Goal: Information Seeking & Learning: Learn about a topic

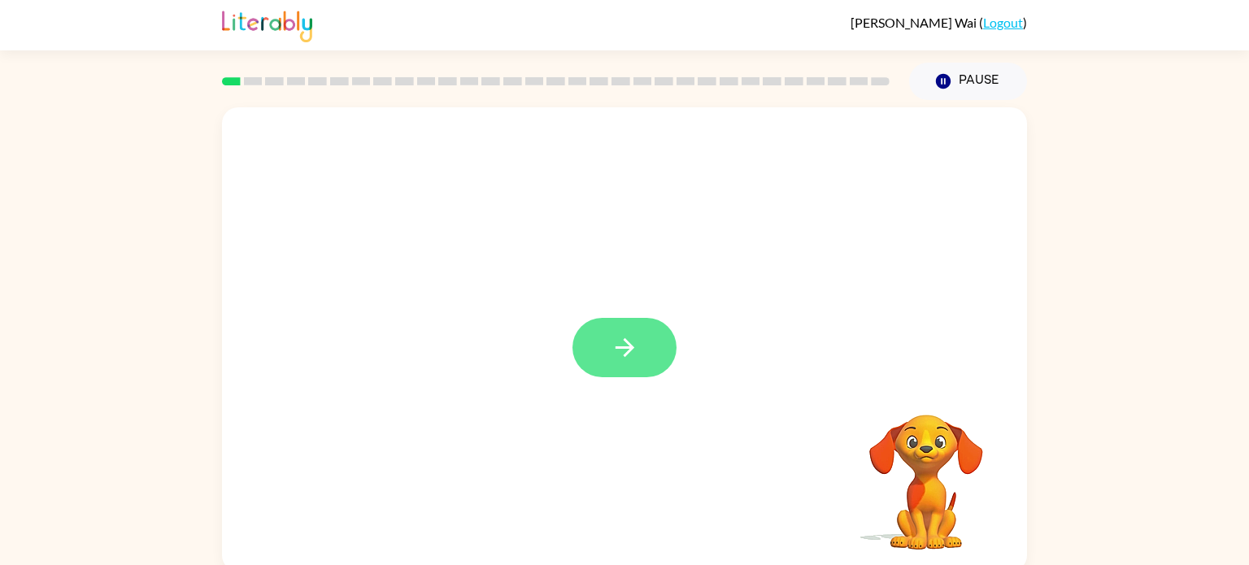
click at [663, 336] on button "button" at bounding box center [625, 347] width 104 height 59
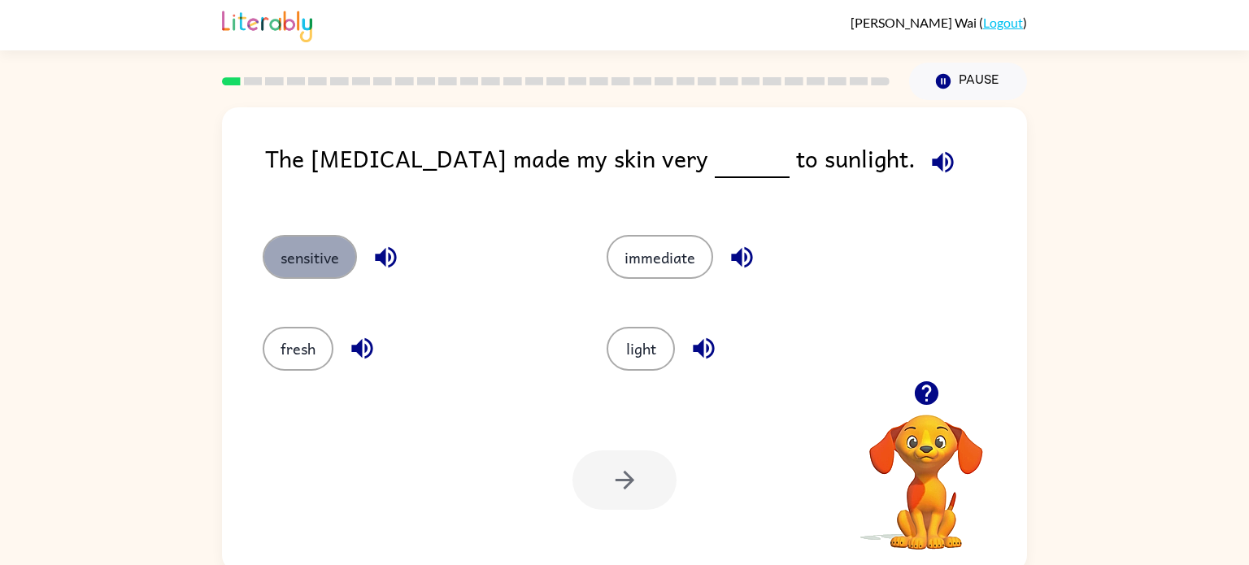
click at [310, 252] on button "sensitive" at bounding box center [310, 257] width 94 height 44
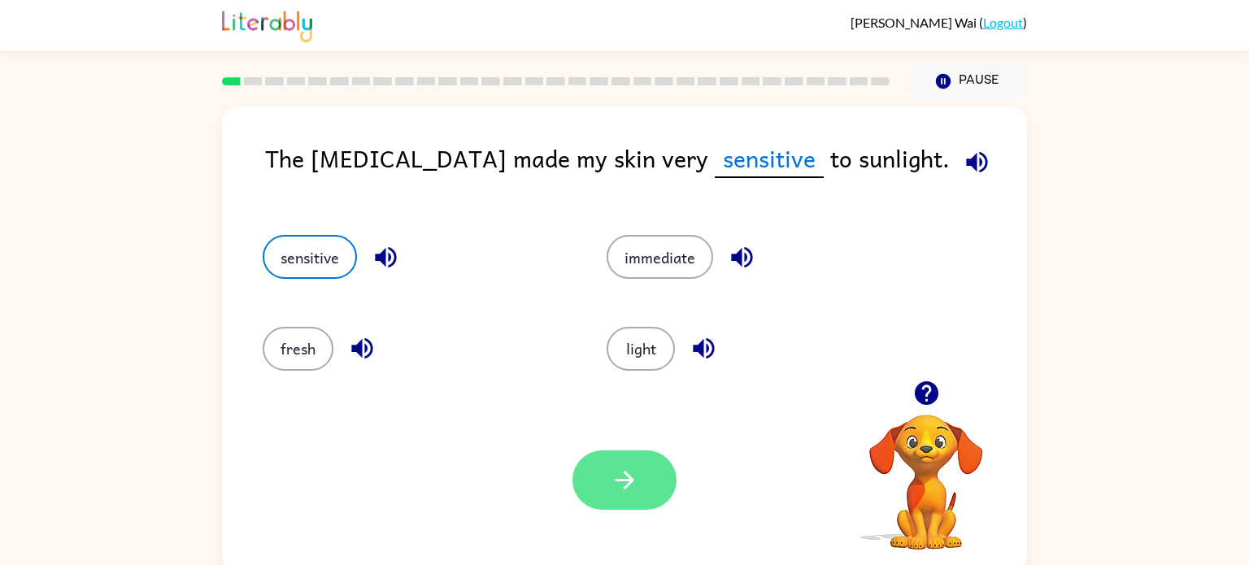
click at [642, 499] on button "button" at bounding box center [625, 480] width 104 height 59
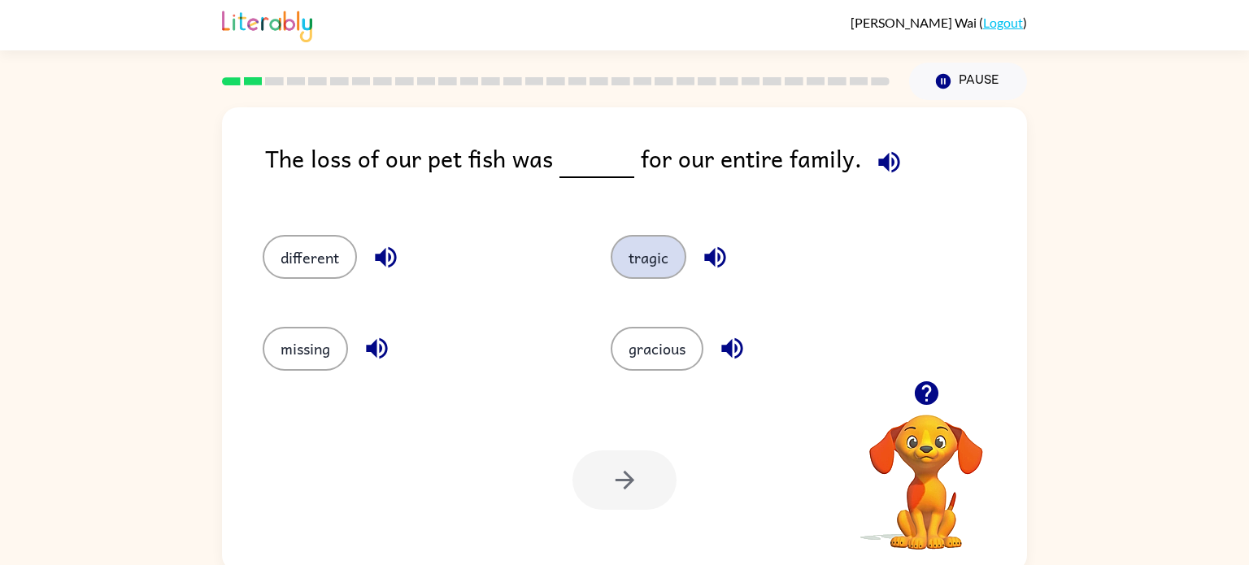
click at [639, 259] on button "tragic" at bounding box center [649, 257] width 76 height 44
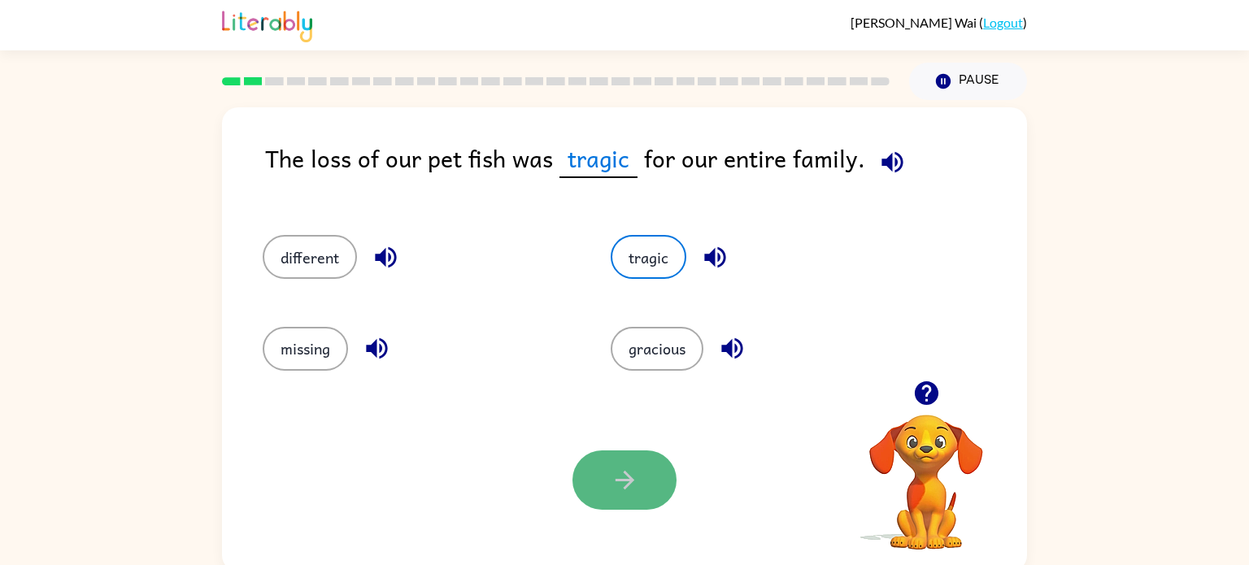
click at [612, 473] on icon "button" at bounding box center [625, 480] width 28 height 28
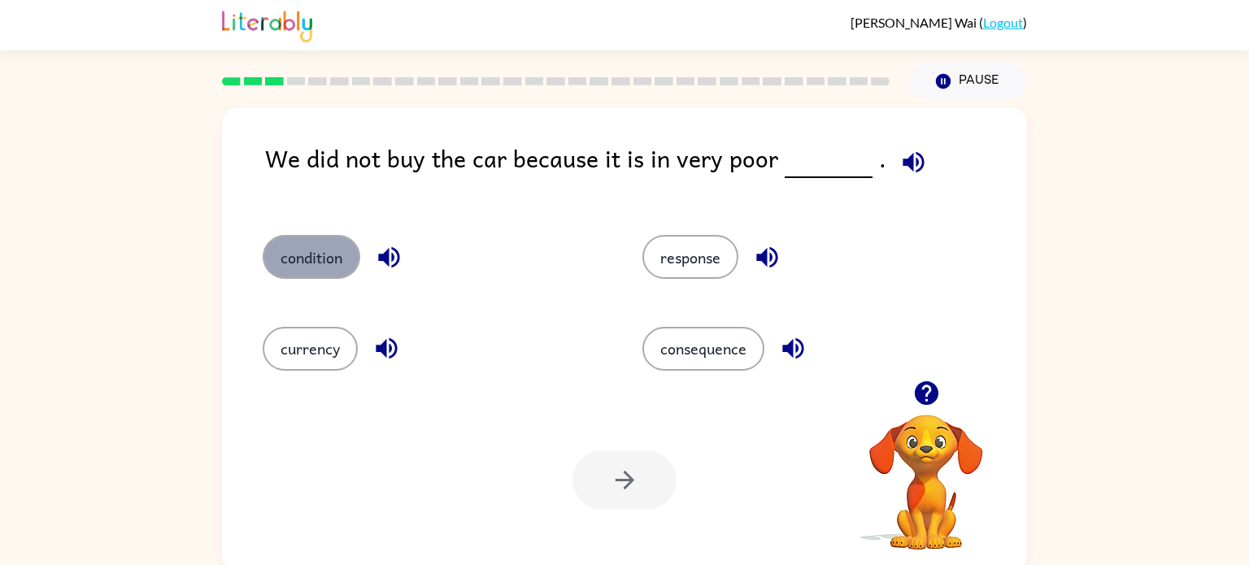
click at [303, 259] on button "condition" at bounding box center [312, 257] width 98 height 44
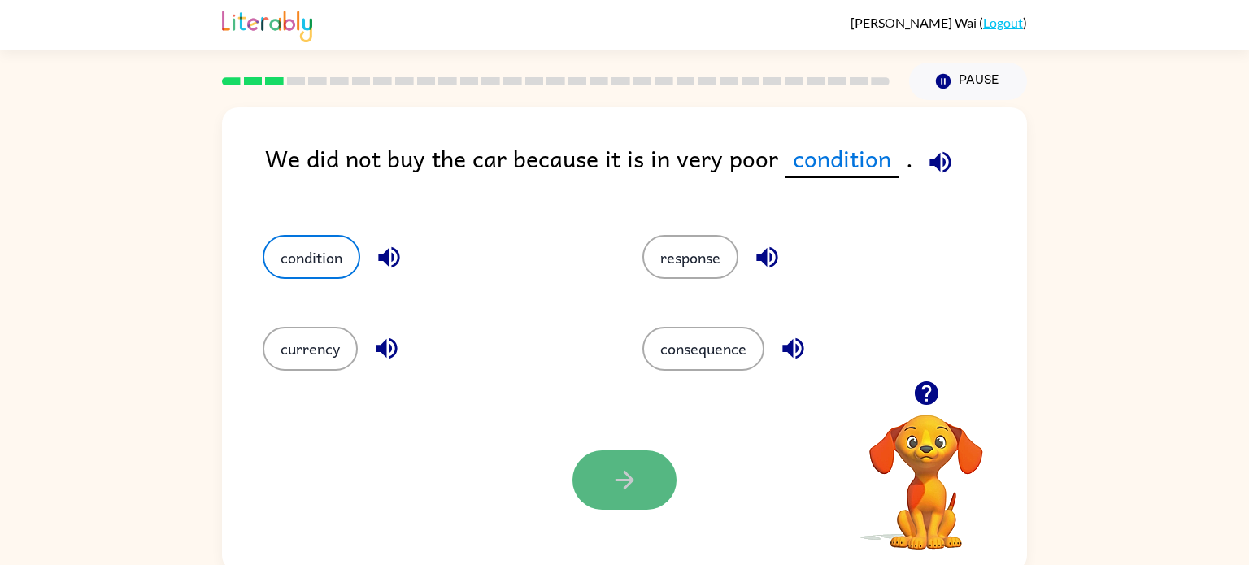
click at [599, 456] on button "button" at bounding box center [625, 480] width 104 height 59
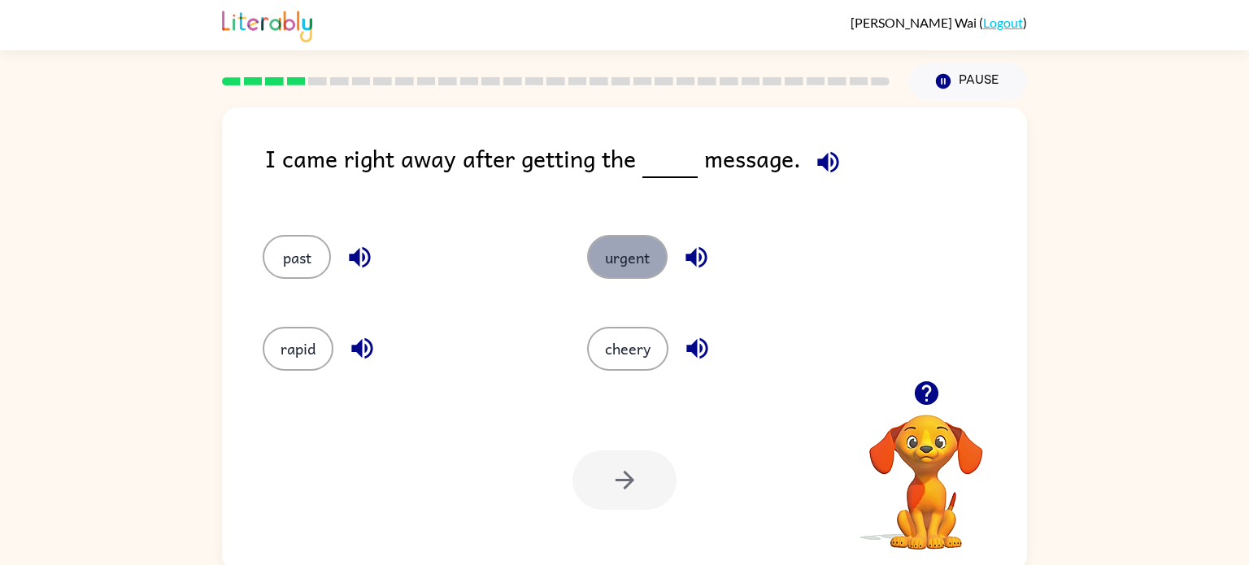
click at [616, 255] on button "urgent" at bounding box center [627, 257] width 81 height 44
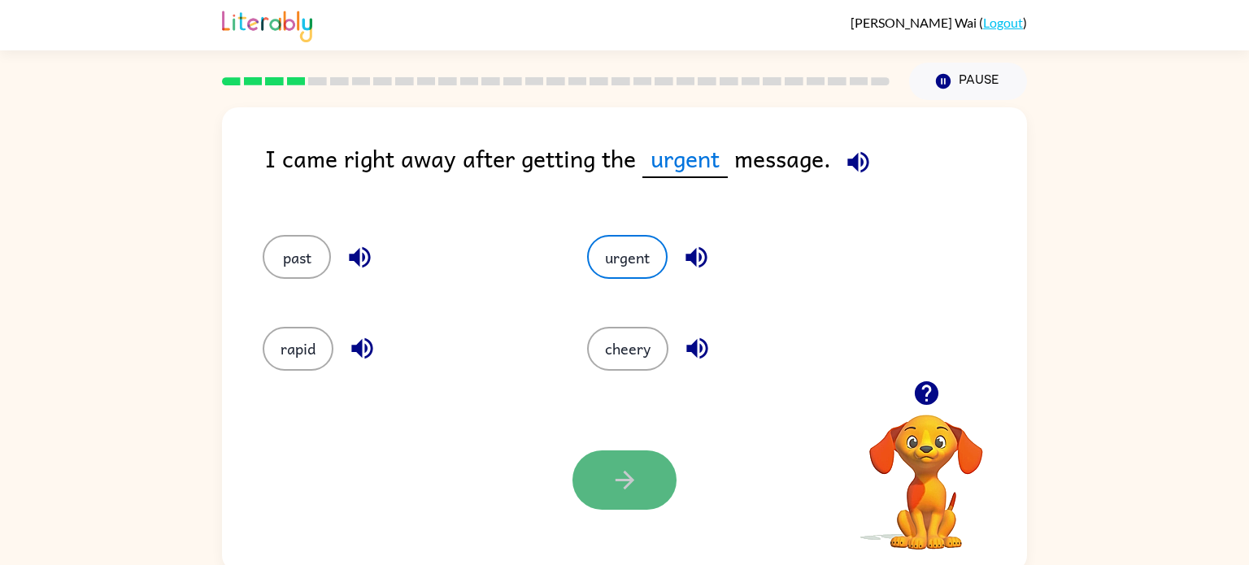
click at [621, 456] on button "button" at bounding box center [625, 480] width 104 height 59
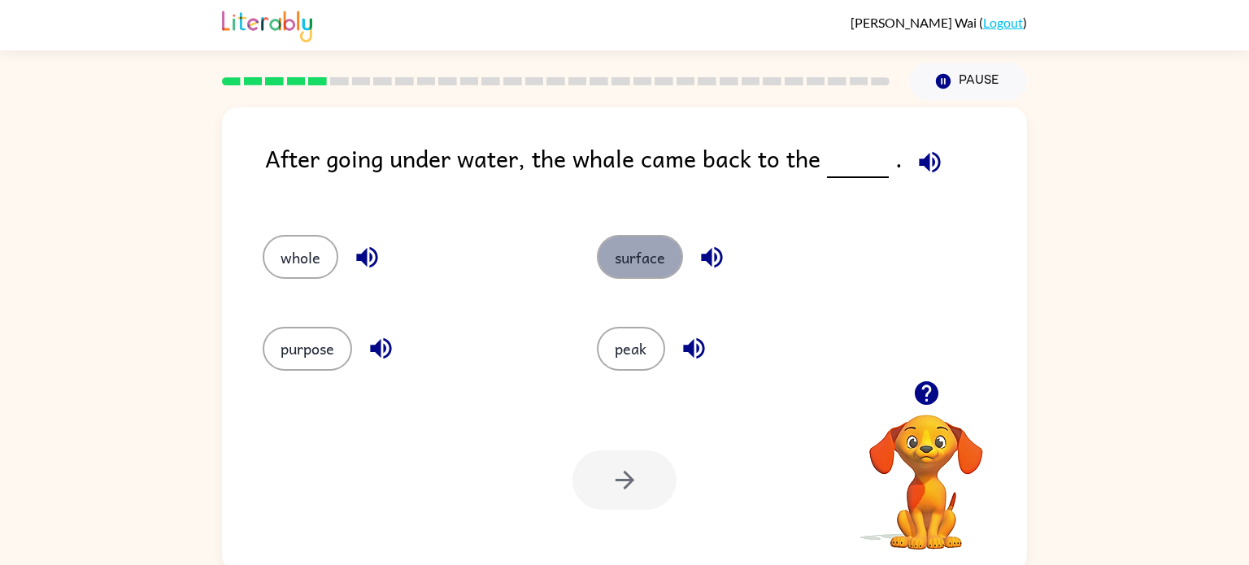
click at [633, 245] on button "surface" at bounding box center [640, 257] width 86 height 44
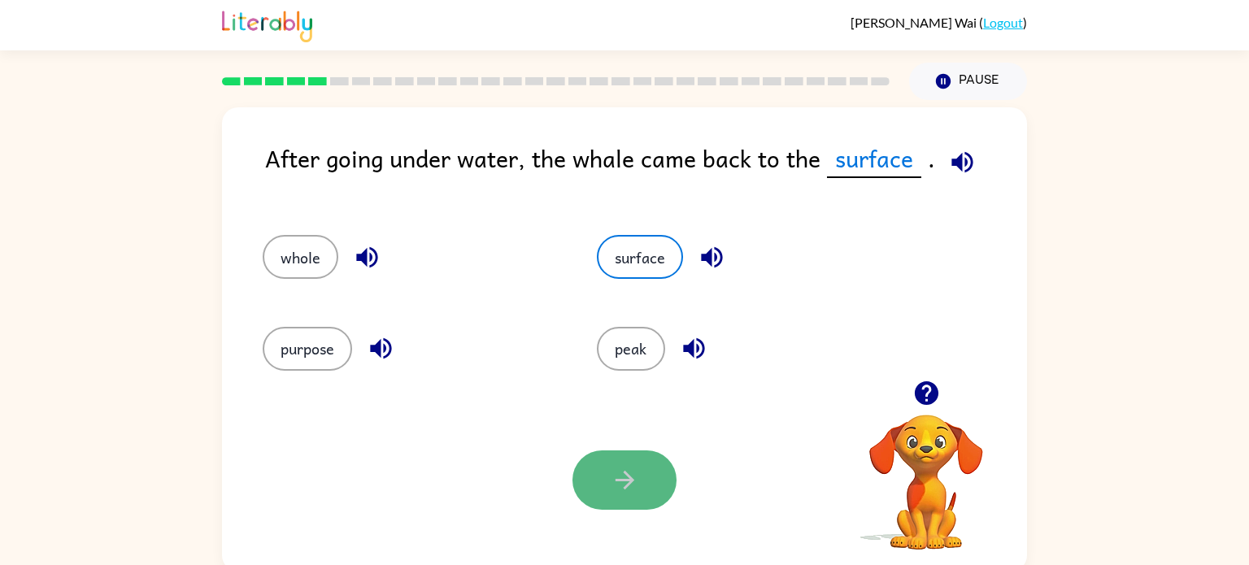
click at [629, 489] on icon "button" at bounding box center [625, 480] width 28 height 28
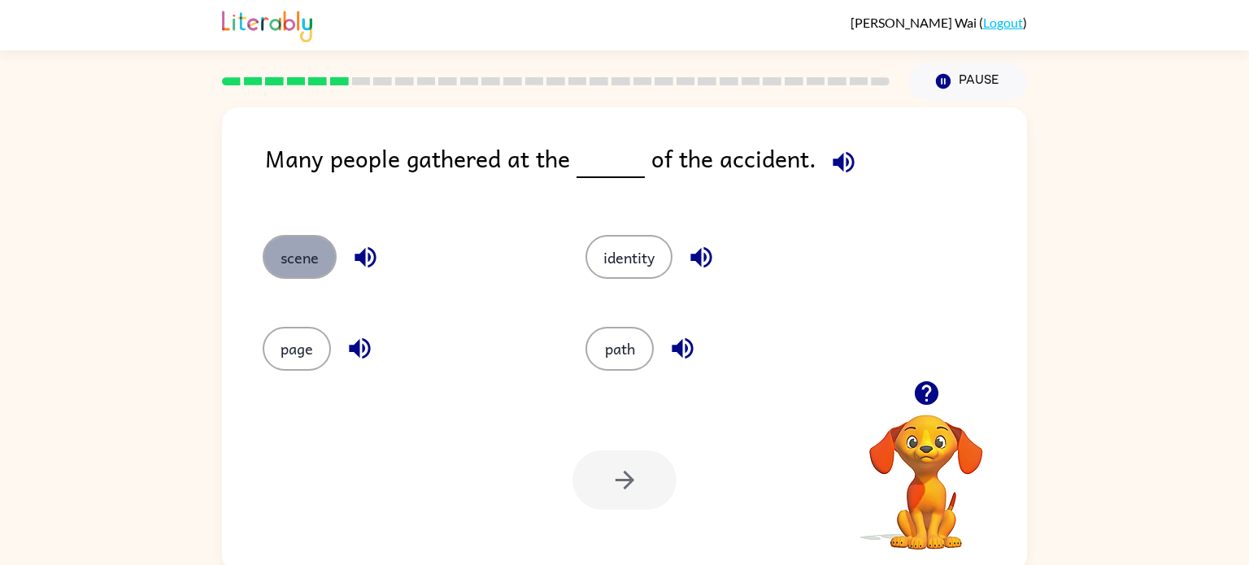
click at [293, 251] on button "scene" at bounding box center [300, 257] width 74 height 44
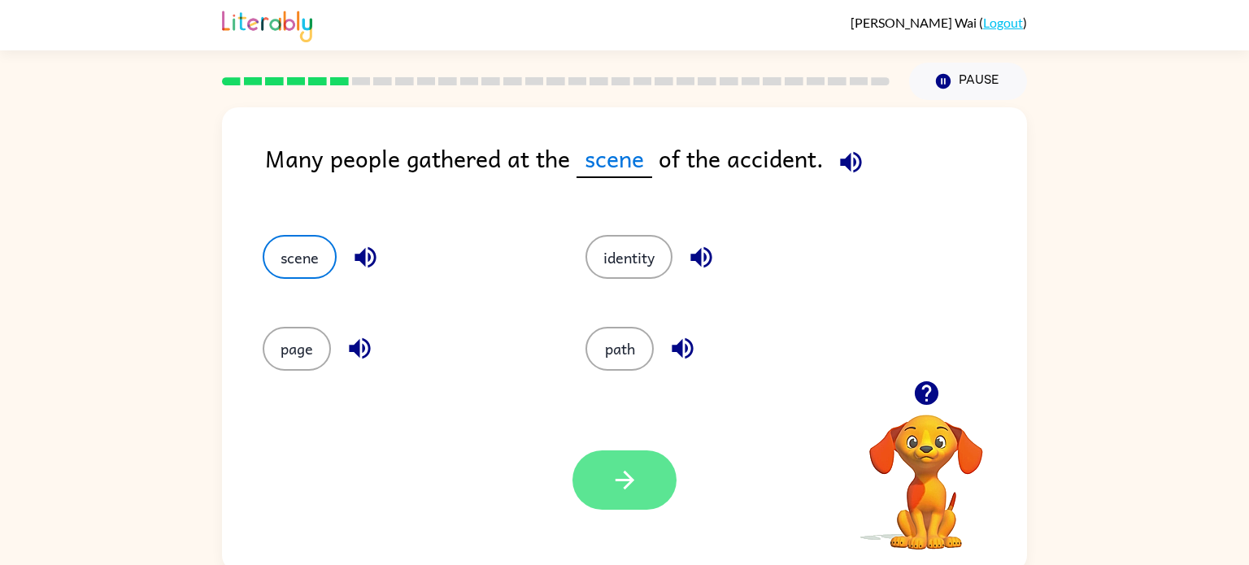
click at [602, 488] on button "button" at bounding box center [625, 480] width 104 height 59
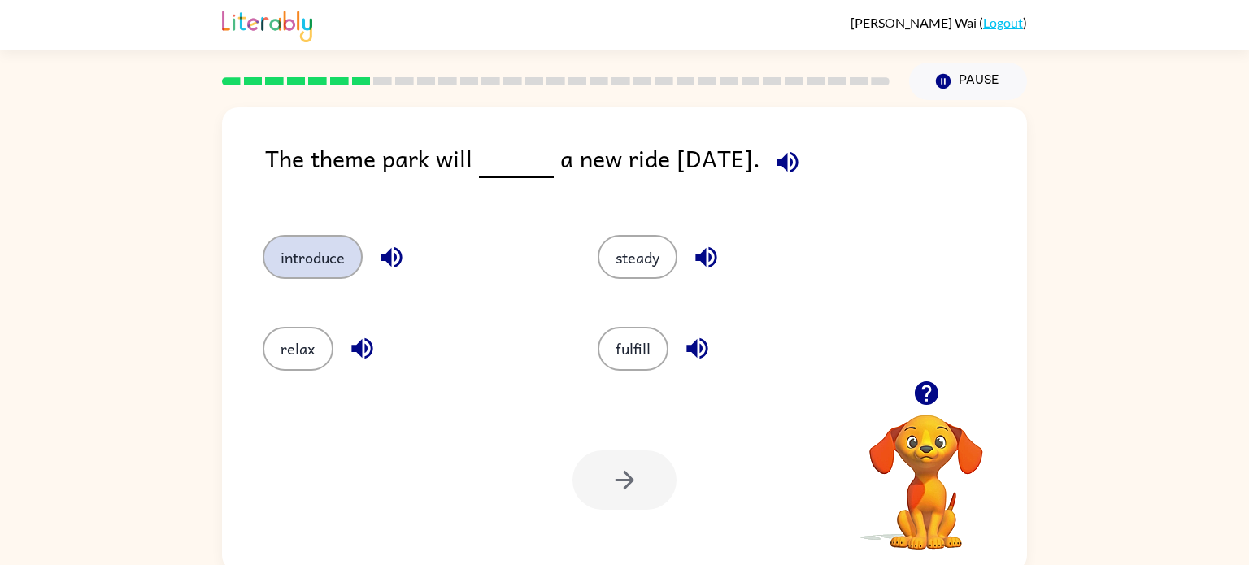
click at [316, 268] on button "introduce" at bounding box center [313, 257] width 100 height 44
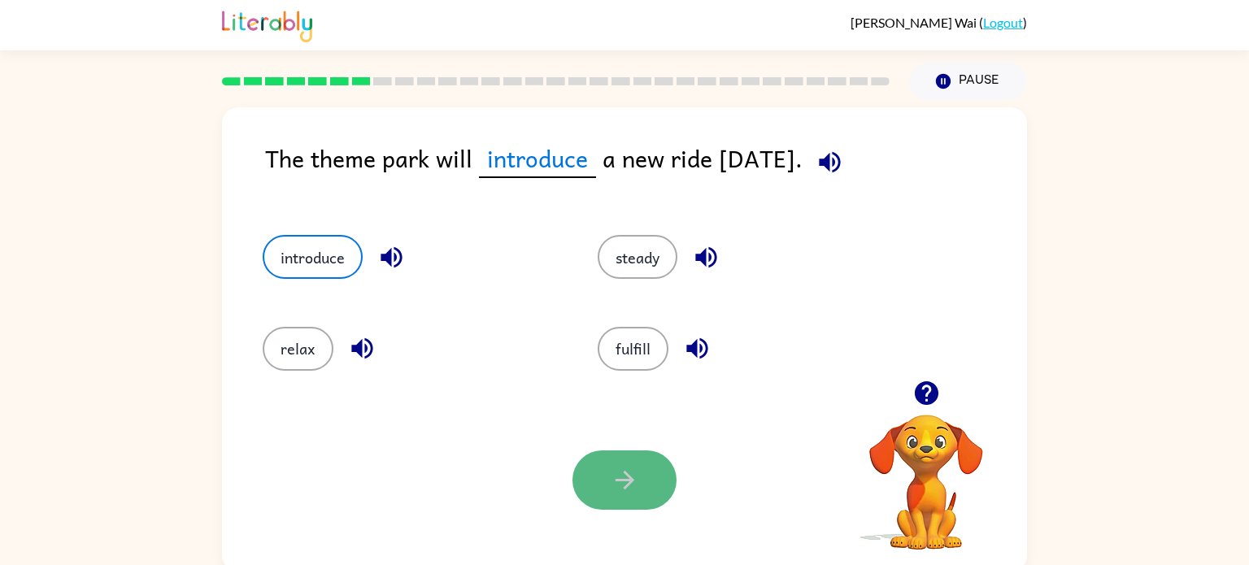
click at [632, 463] on button "button" at bounding box center [625, 480] width 104 height 59
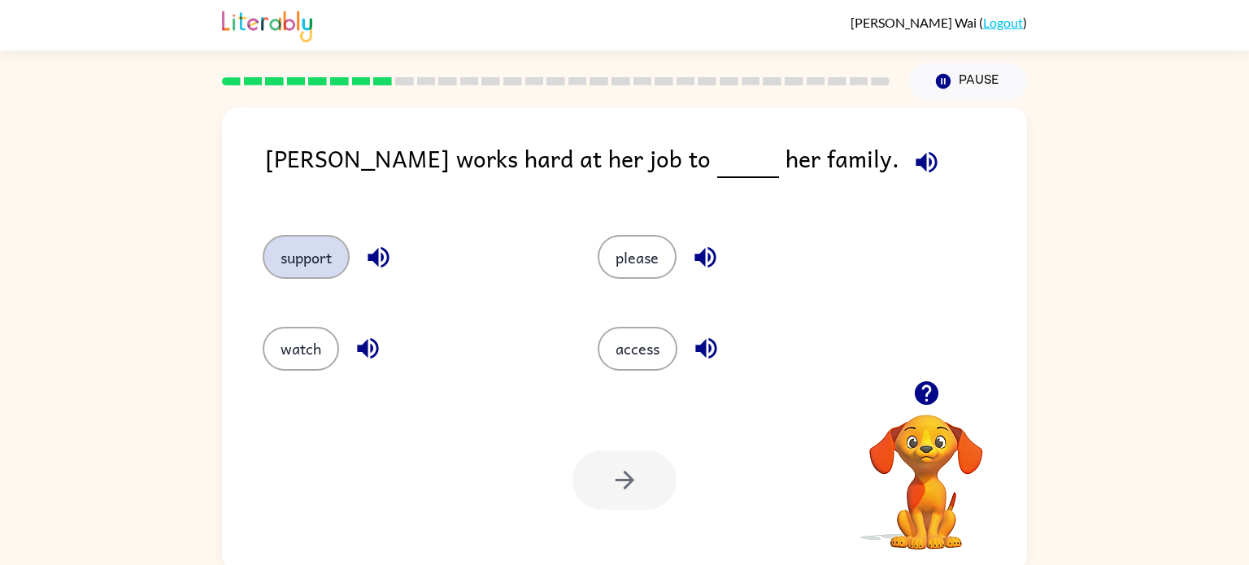
drag, startPoint x: 296, startPoint y: 250, endPoint x: 315, endPoint y: 244, distance: 19.6
click at [315, 244] on button "support" at bounding box center [306, 257] width 87 height 44
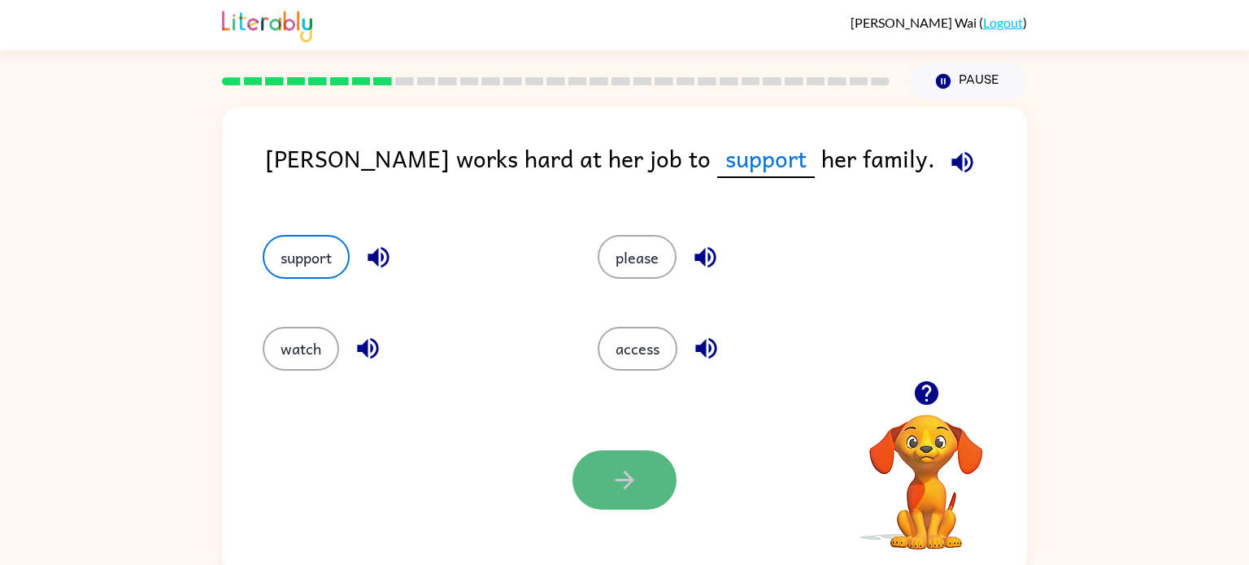
click at [607, 477] on button "button" at bounding box center [625, 480] width 104 height 59
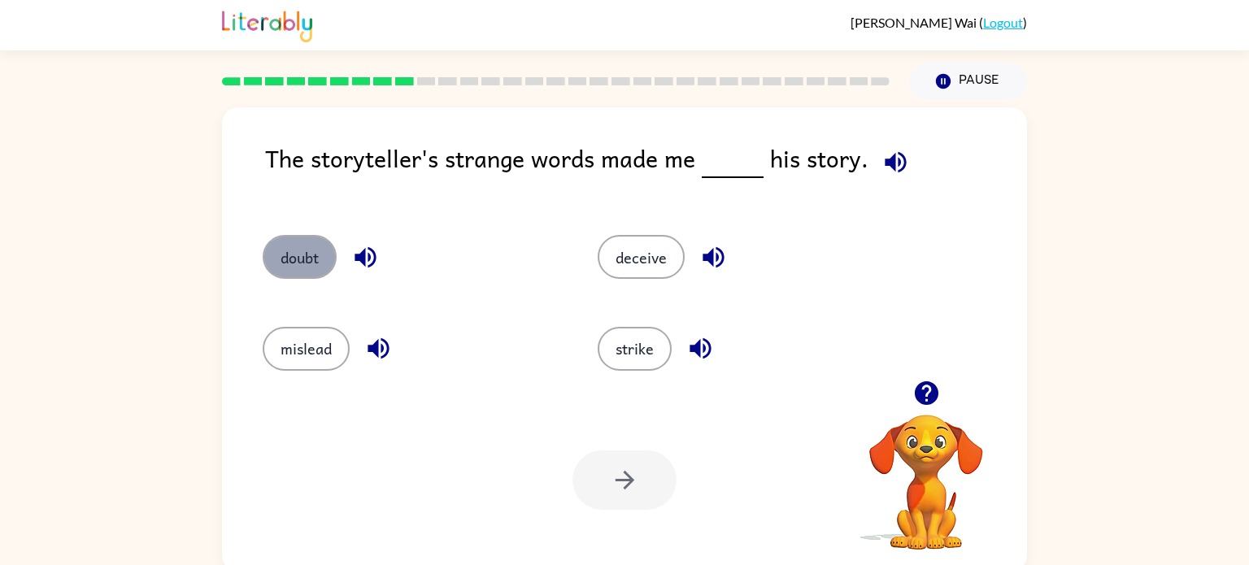
click at [301, 261] on button "doubt" at bounding box center [300, 257] width 74 height 44
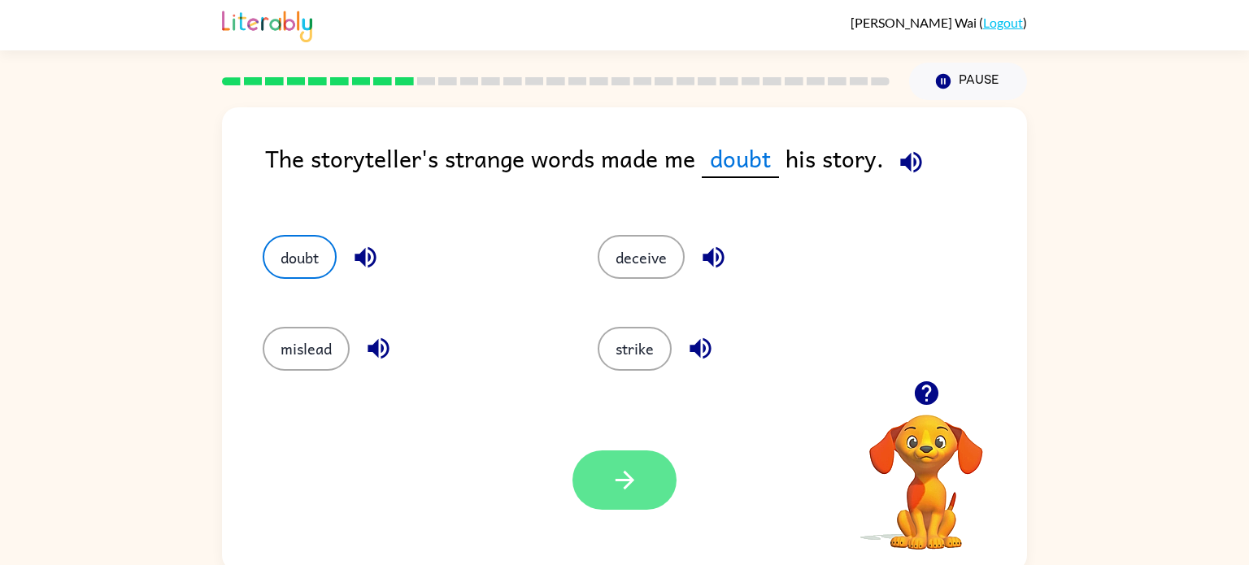
click at [595, 497] on button "button" at bounding box center [625, 480] width 104 height 59
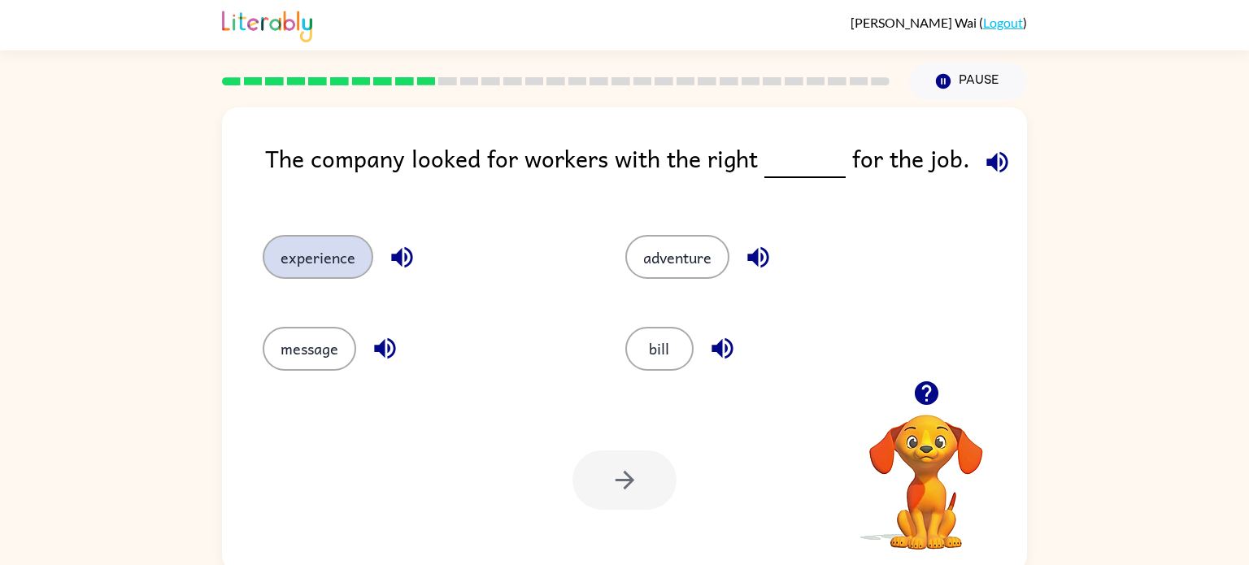
click at [330, 260] on button "experience" at bounding box center [318, 257] width 111 height 44
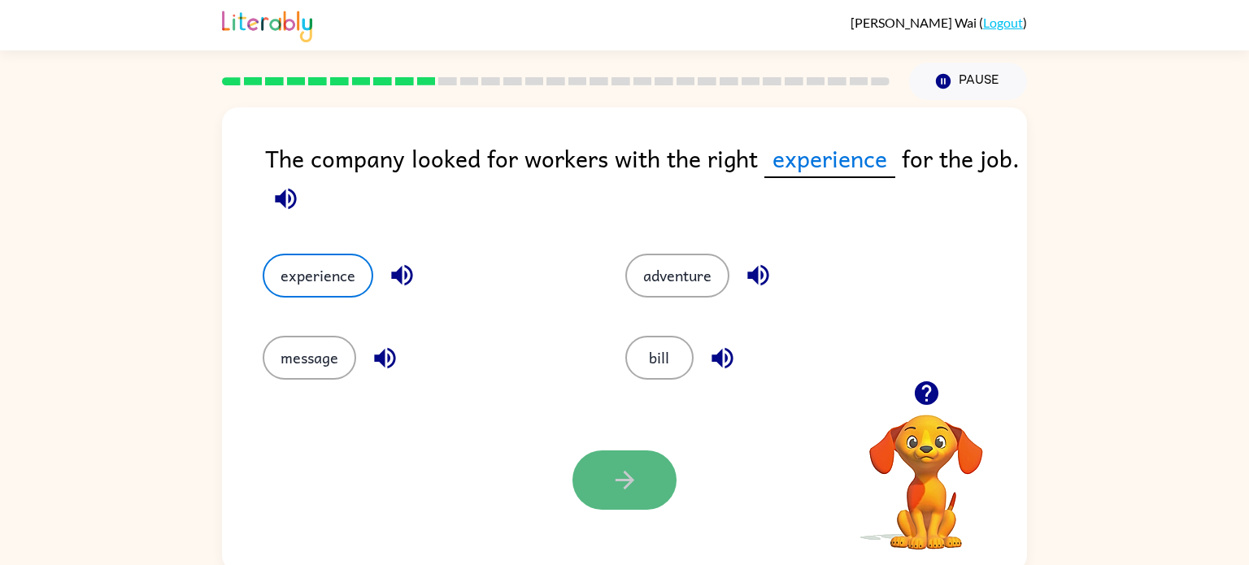
click at [617, 485] on icon "button" at bounding box center [625, 480] width 28 height 28
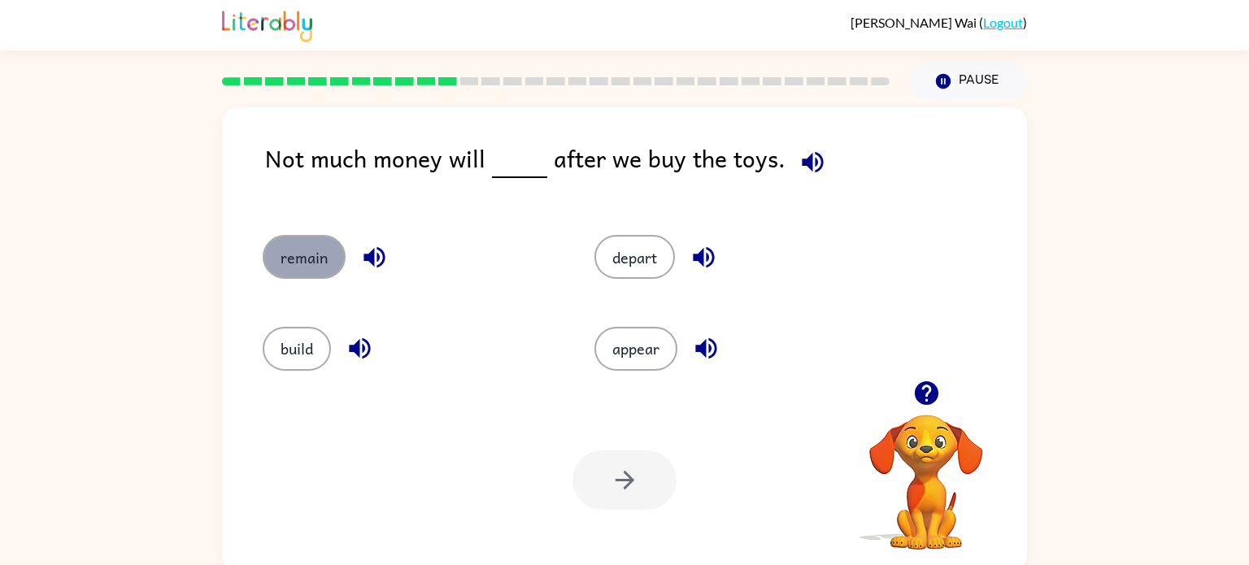
click at [296, 261] on button "remain" at bounding box center [304, 257] width 83 height 44
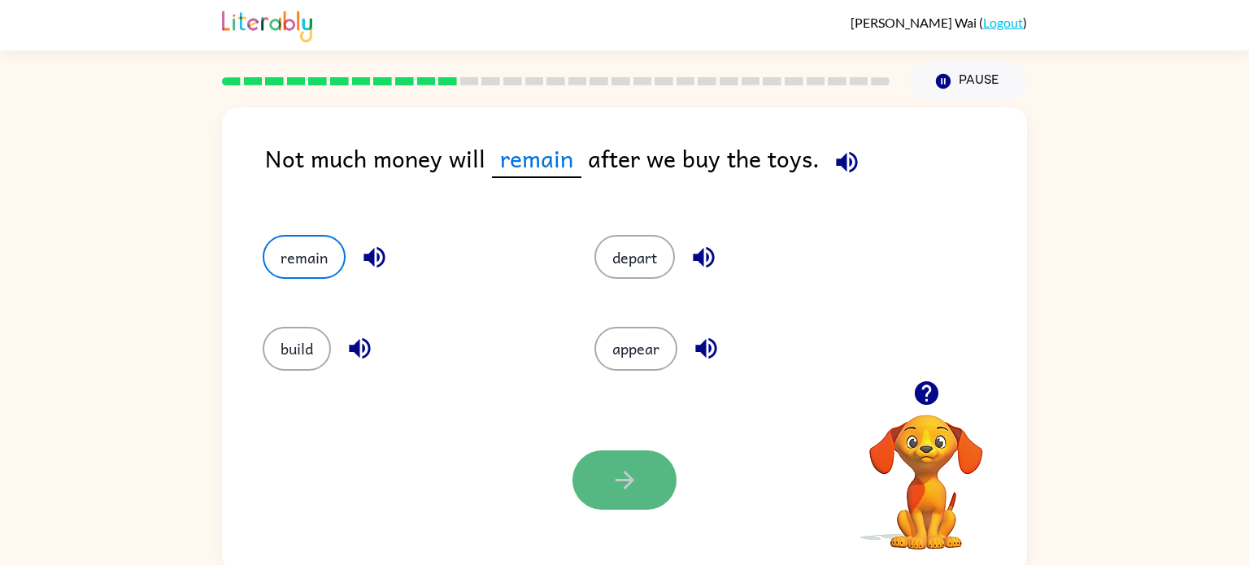
click at [608, 462] on button "button" at bounding box center [625, 480] width 104 height 59
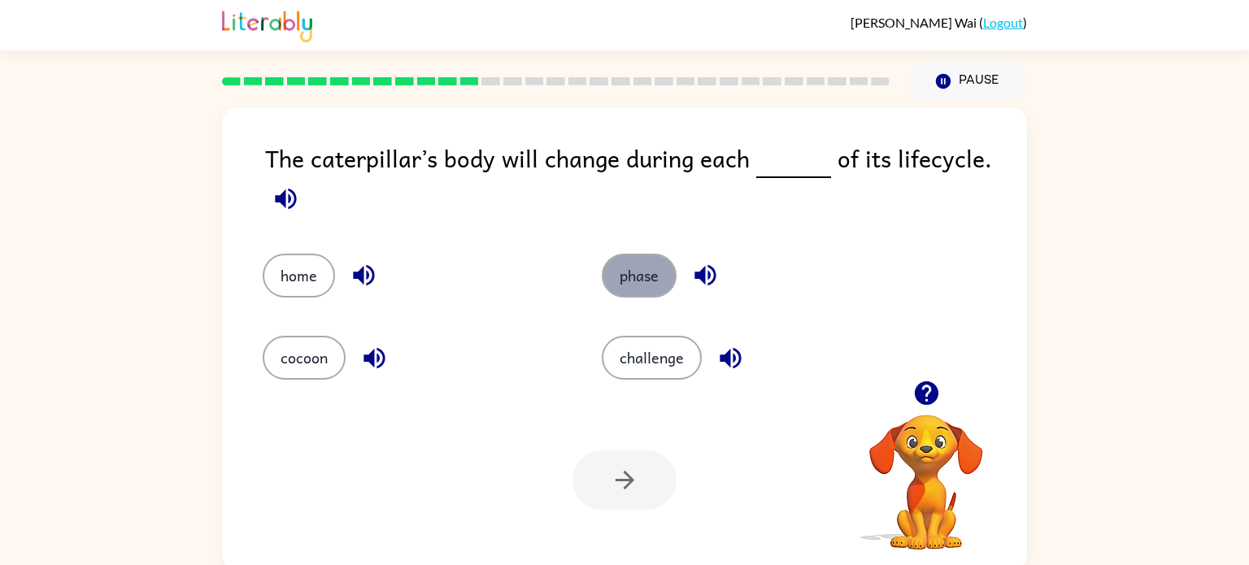
click at [621, 292] on button "phase" at bounding box center [639, 276] width 75 height 44
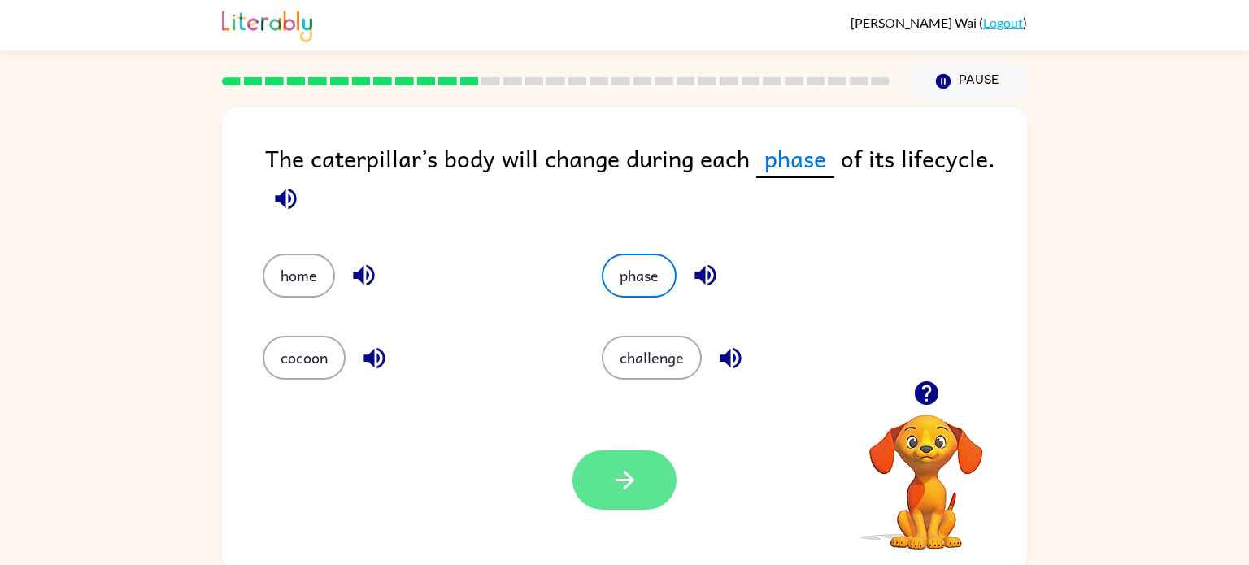
click at [599, 488] on button "button" at bounding box center [625, 480] width 104 height 59
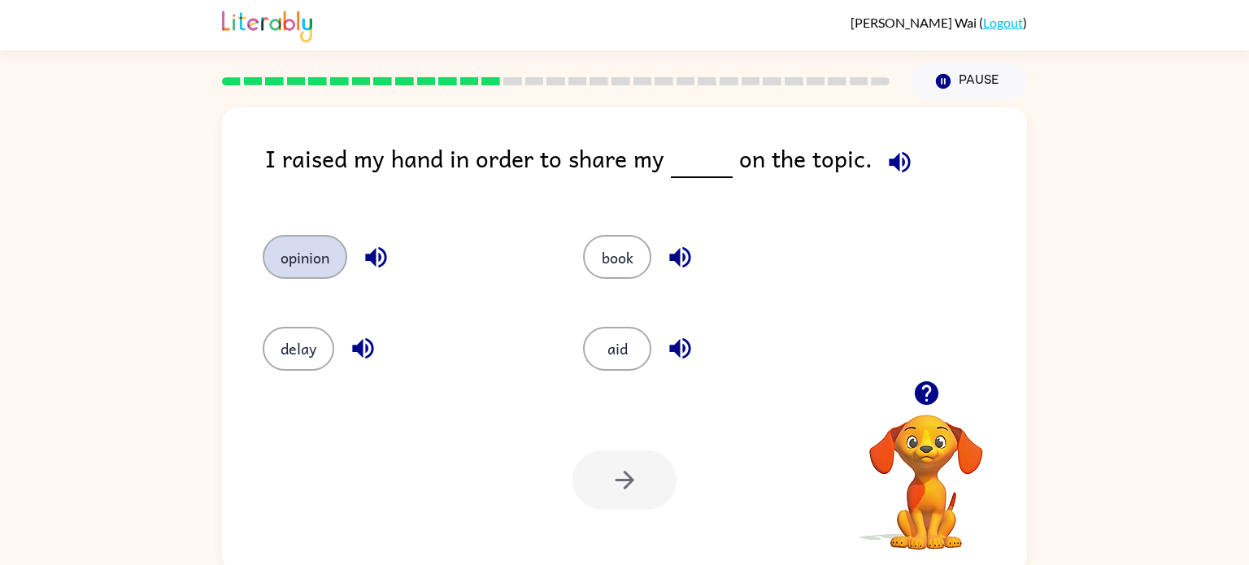
click at [287, 277] on button "opinion" at bounding box center [305, 257] width 85 height 44
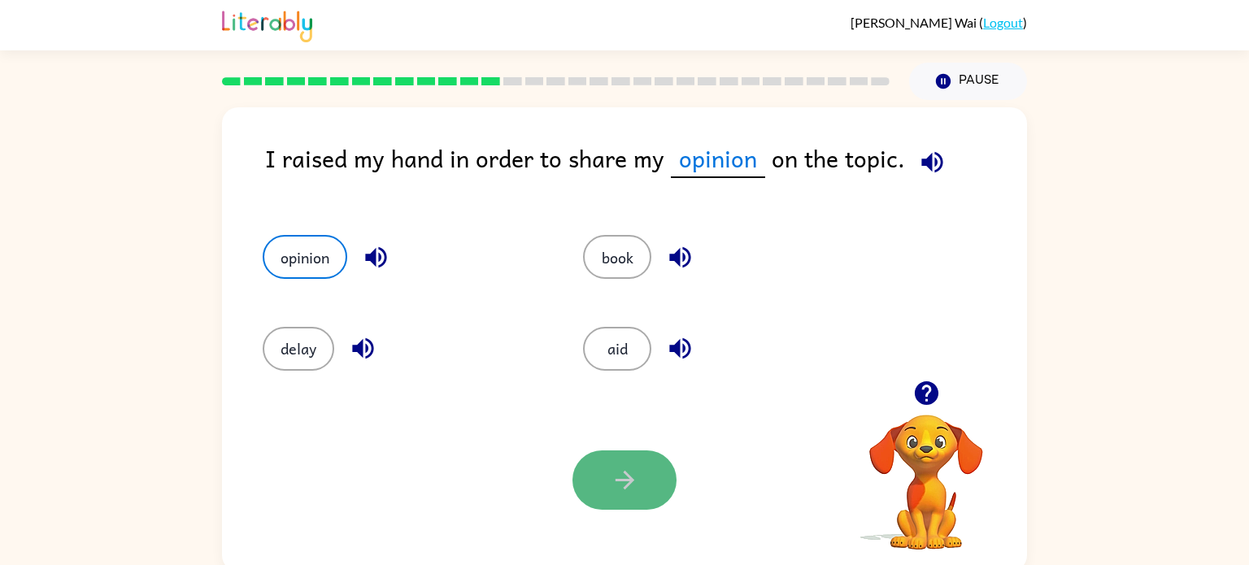
click at [573, 481] on button "button" at bounding box center [625, 480] width 104 height 59
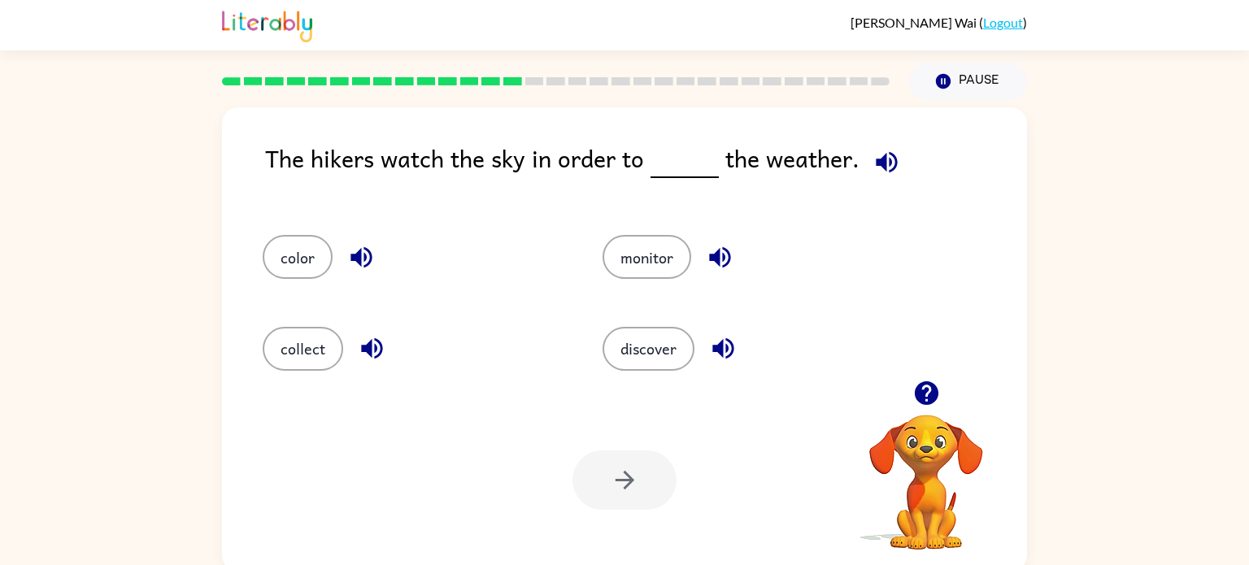
click at [646, 290] on div "monitor" at bounding box center [742, 249] width 340 height 91
click at [645, 280] on div "monitor" at bounding box center [742, 249] width 340 height 91
click at [636, 236] on button "monitor" at bounding box center [647, 257] width 89 height 44
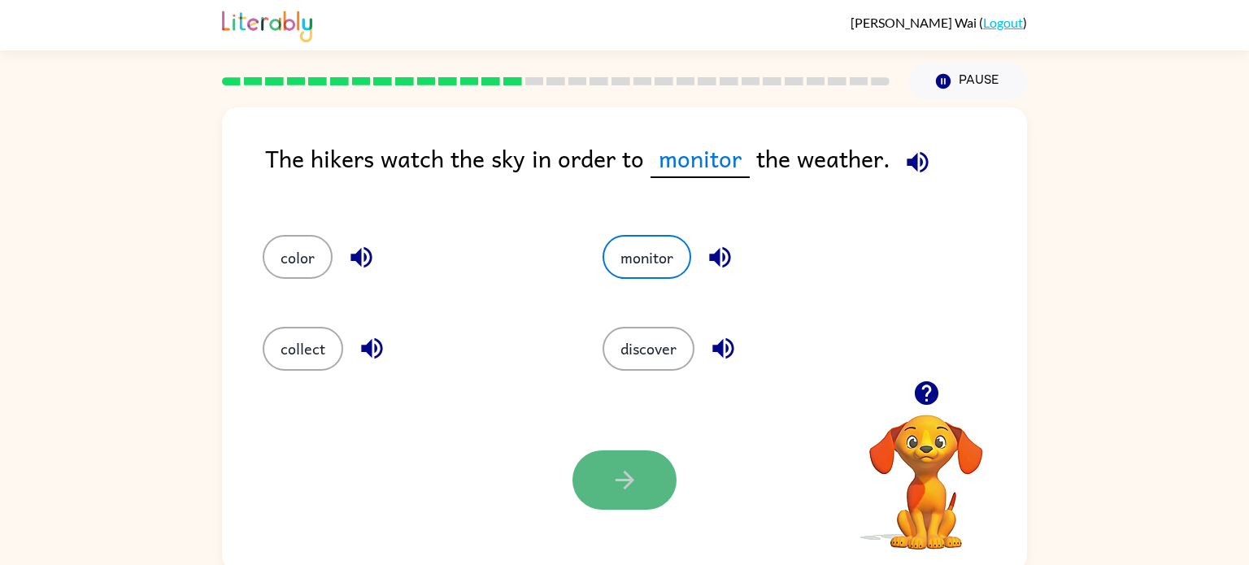
click at [620, 488] on icon "button" at bounding box center [625, 480] width 28 height 28
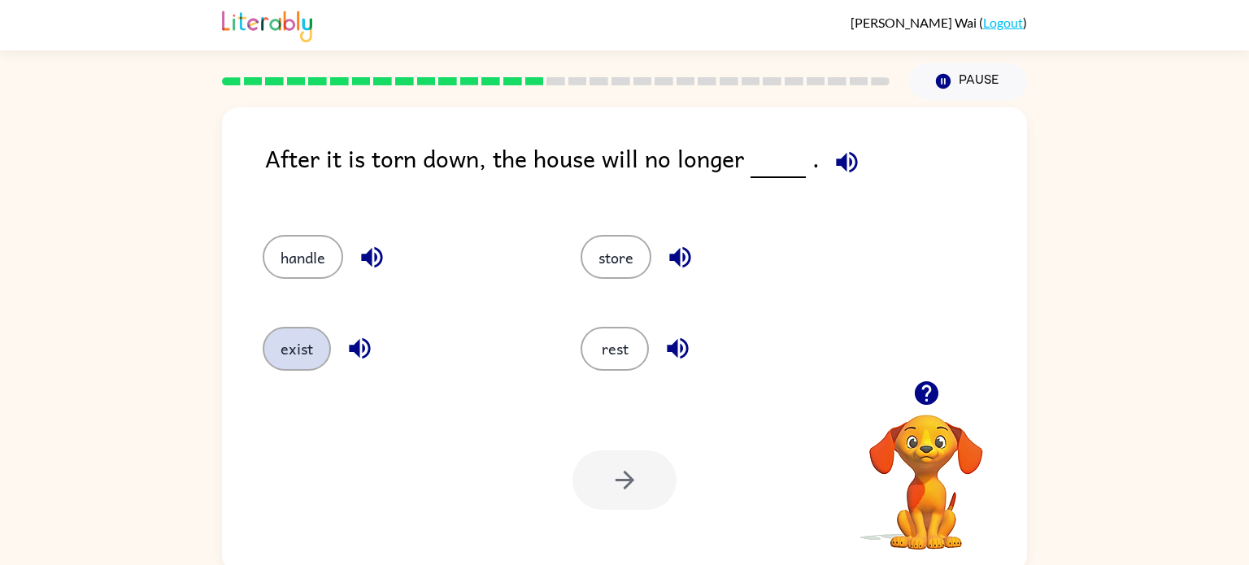
click at [313, 351] on button "exist" at bounding box center [297, 349] width 68 height 44
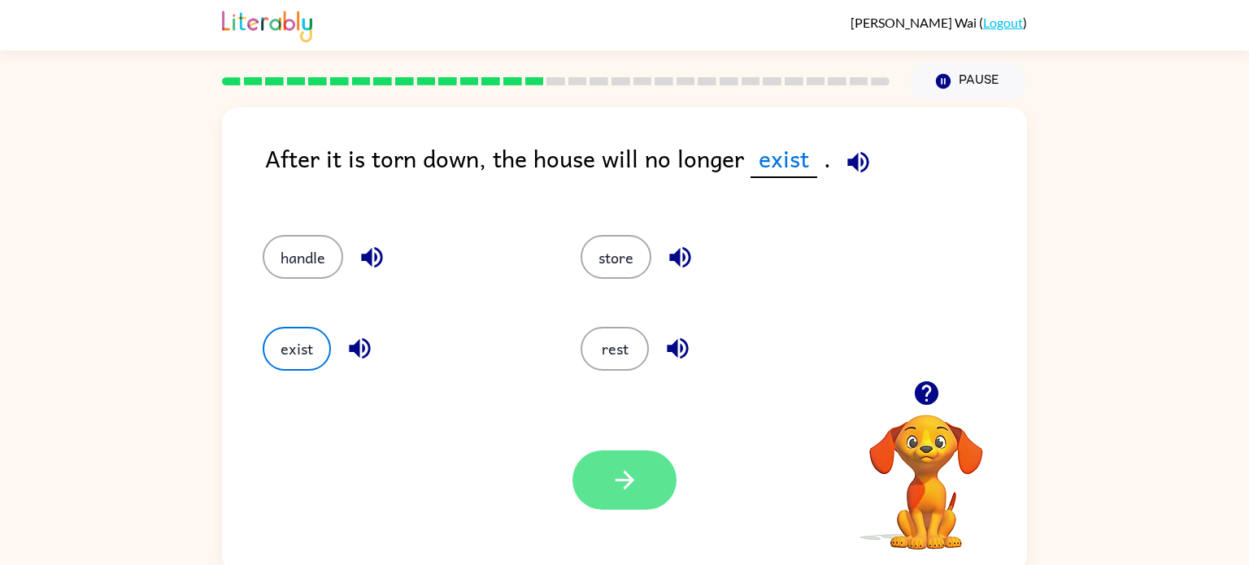
click at [634, 473] on icon "button" at bounding box center [625, 480] width 28 height 28
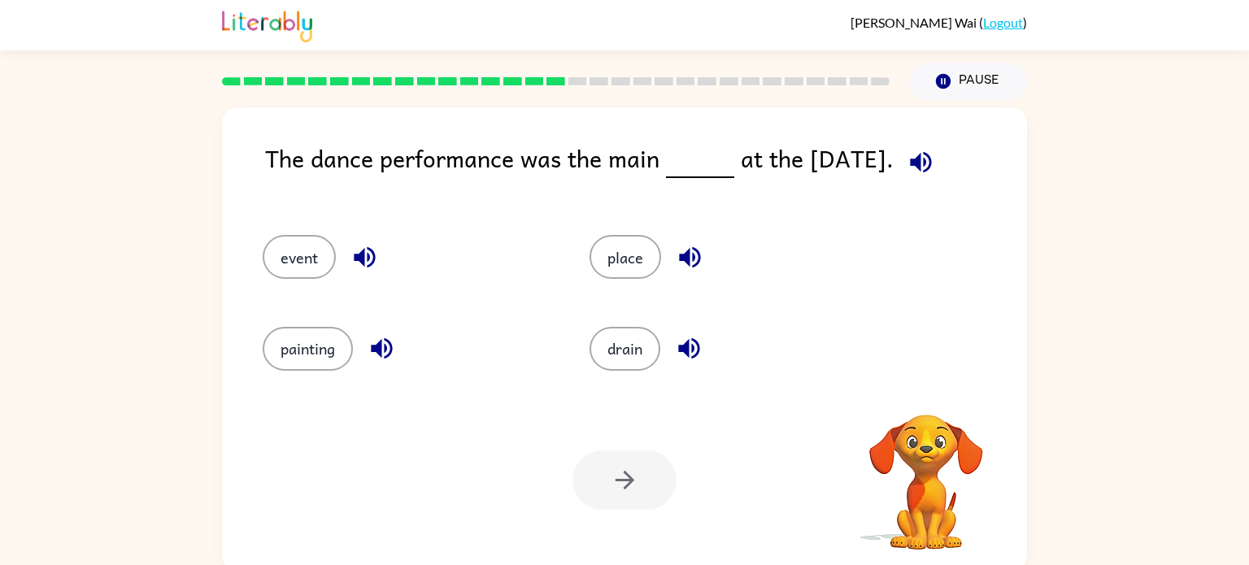
click at [632, 460] on div at bounding box center [625, 480] width 104 height 59
click at [294, 264] on button "event" at bounding box center [299, 257] width 73 height 44
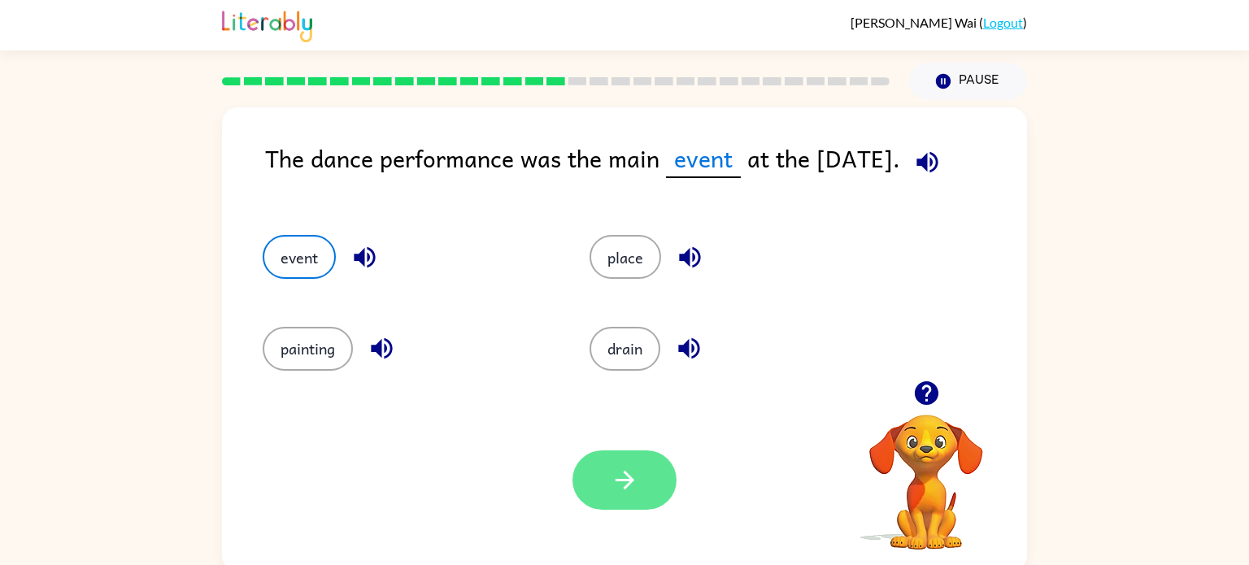
click at [619, 473] on icon "button" at bounding box center [625, 480] width 28 height 28
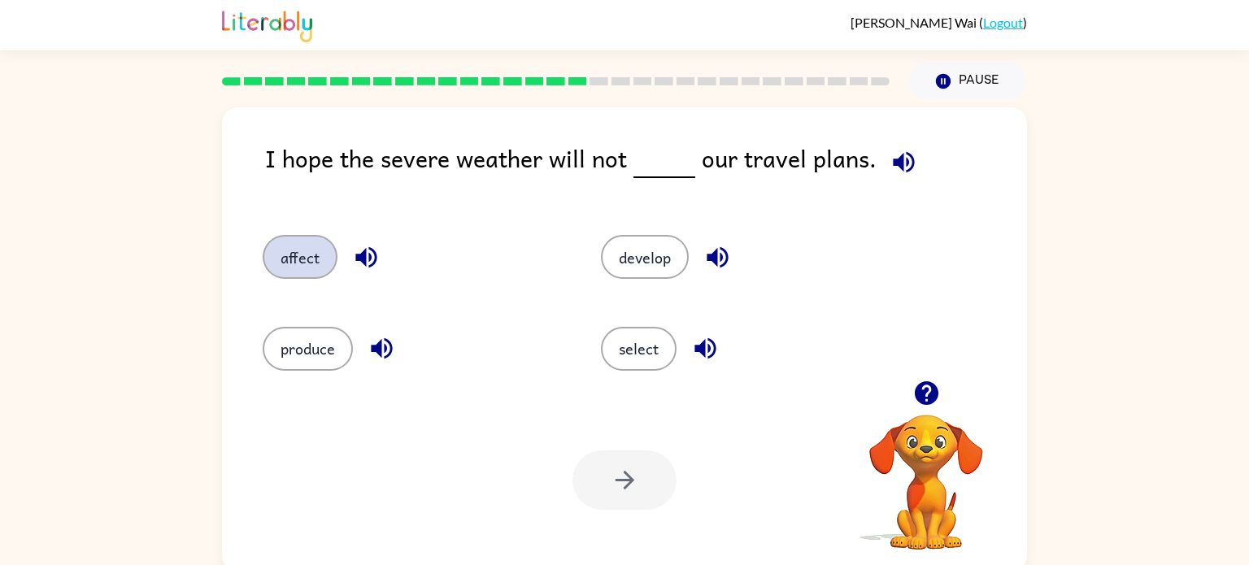
click at [295, 262] on button "affect" at bounding box center [300, 257] width 75 height 44
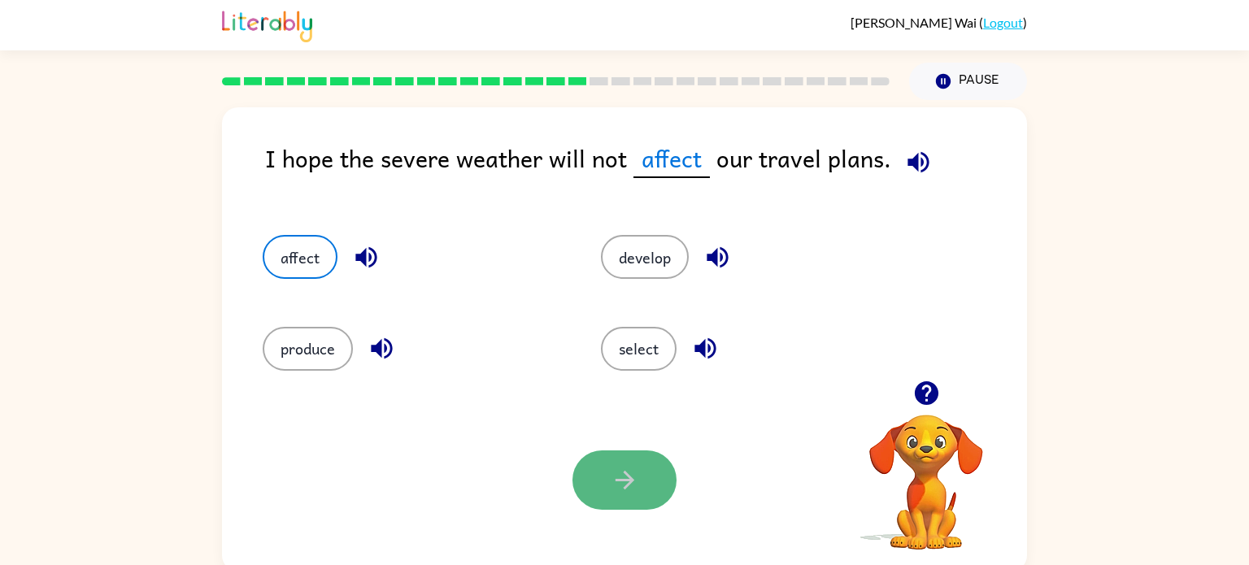
click at [617, 495] on button "button" at bounding box center [625, 480] width 104 height 59
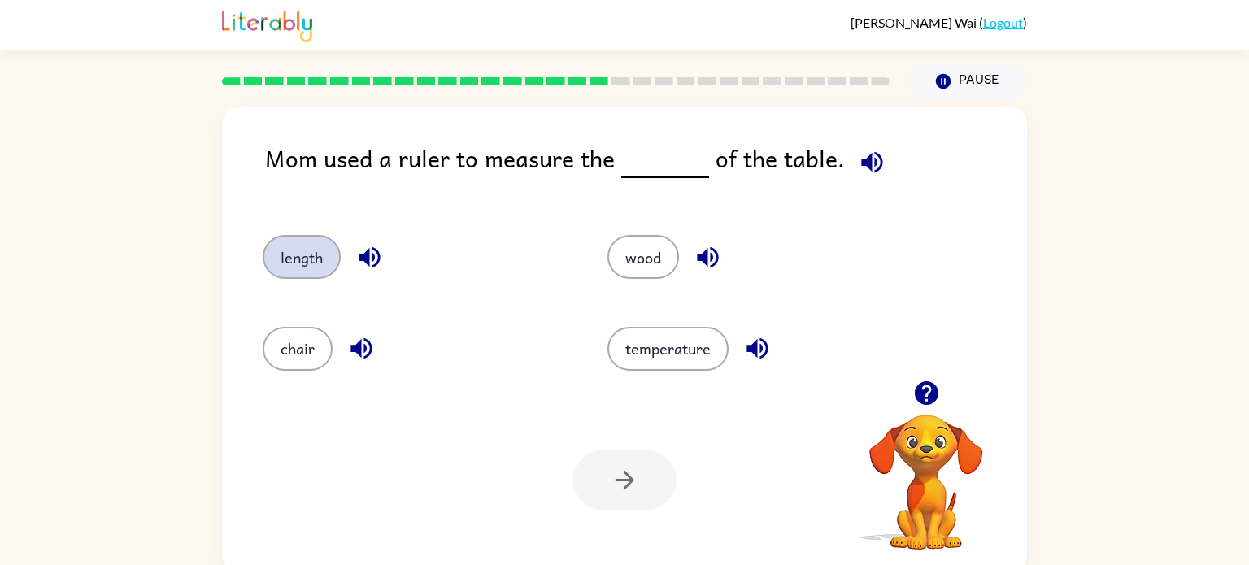
click at [272, 258] on button "length" at bounding box center [302, 257] width 78 height 44
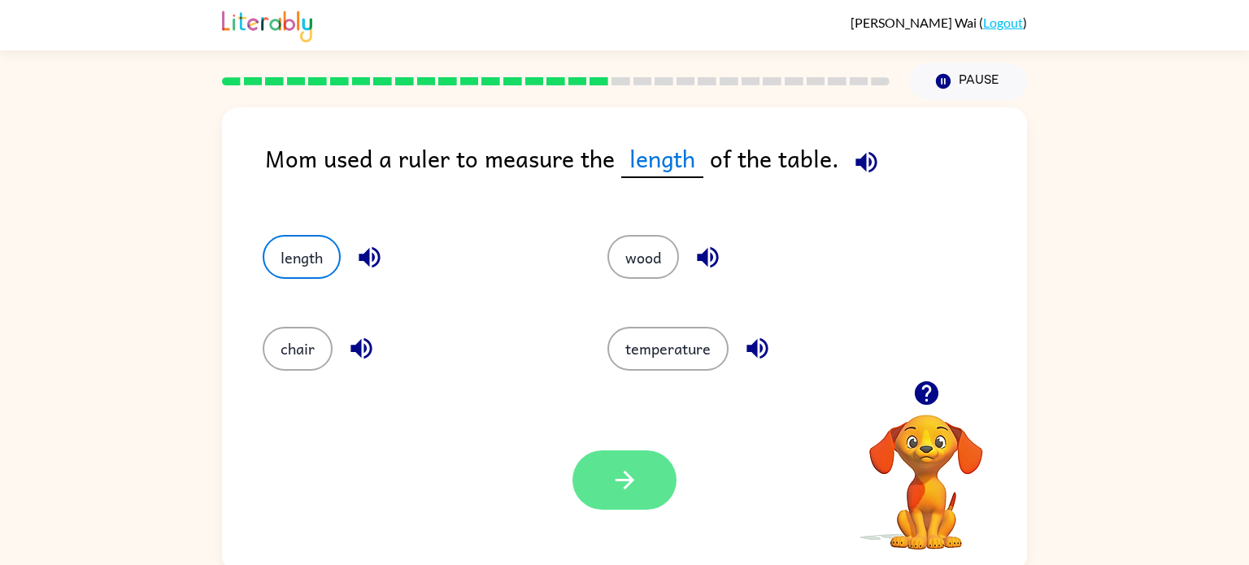
click at [595, 460] on button "button" at bounding box center [625, 480] width 104 height 59
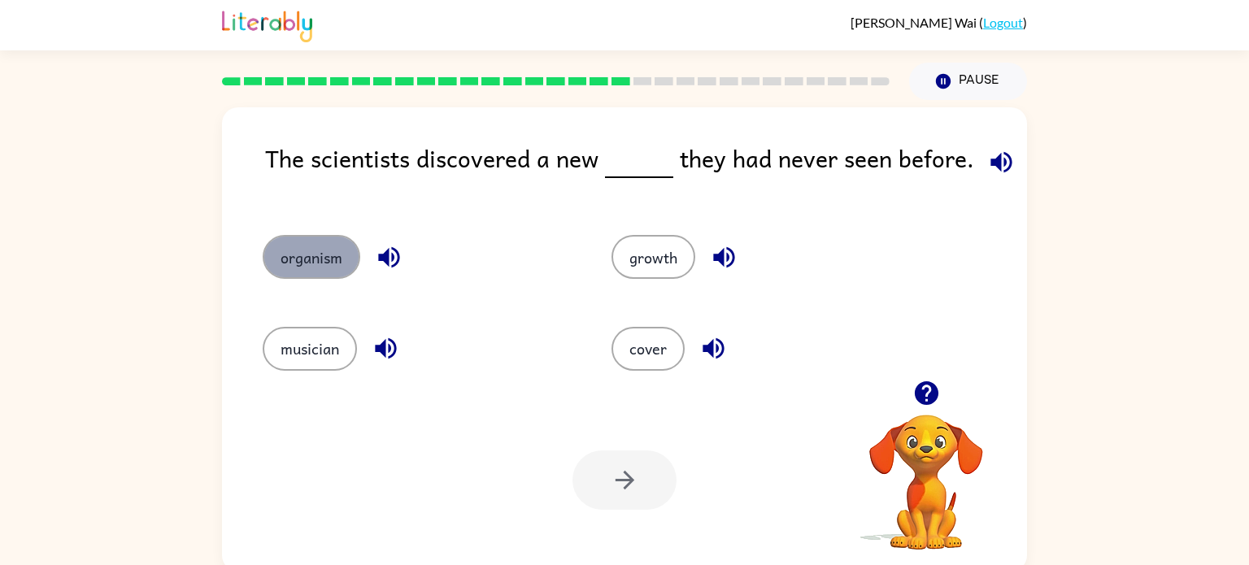
click at [316, 278] on button "organism" at bounding box center [312, 257] width 98 height 44
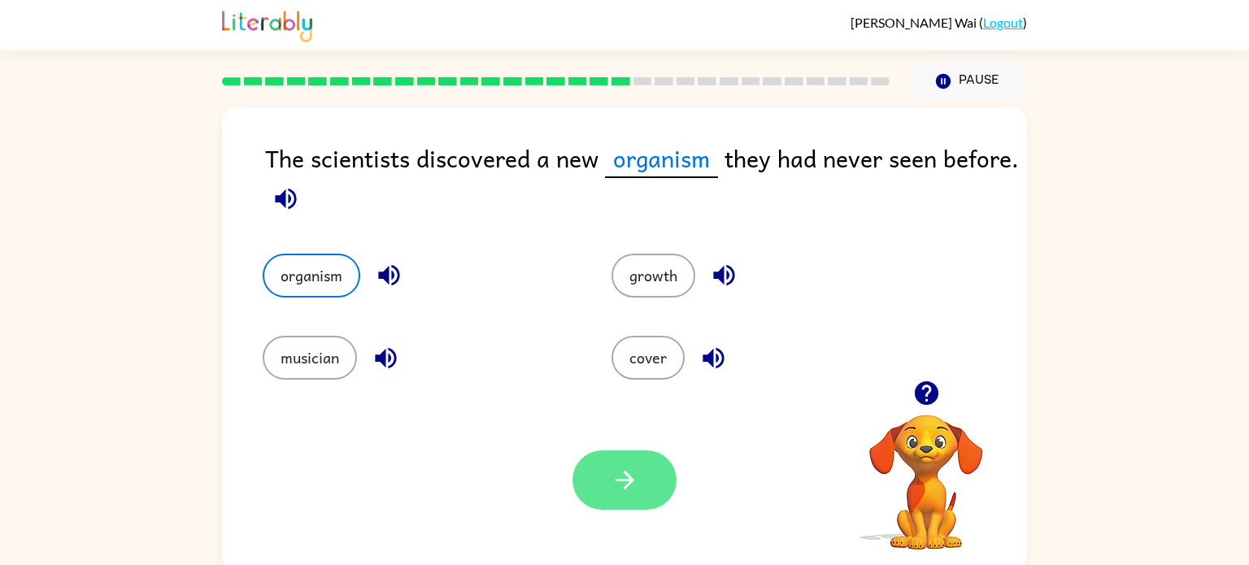
click at [619, 484] on icon "button" at bounding box center [625, 480] width 28 height 28
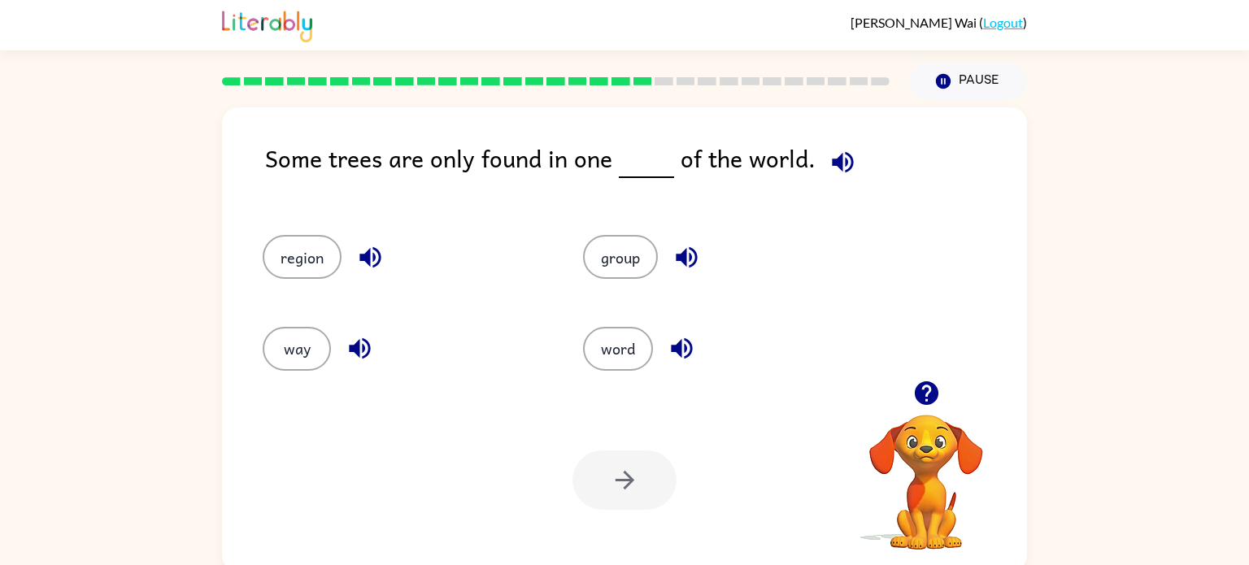
click at [322, 287] on div "region" at bounding box center [392, 249] width 320 height 91
click at [279, 246] on button "region" at bounding box center [302, 257] width 79 height 44
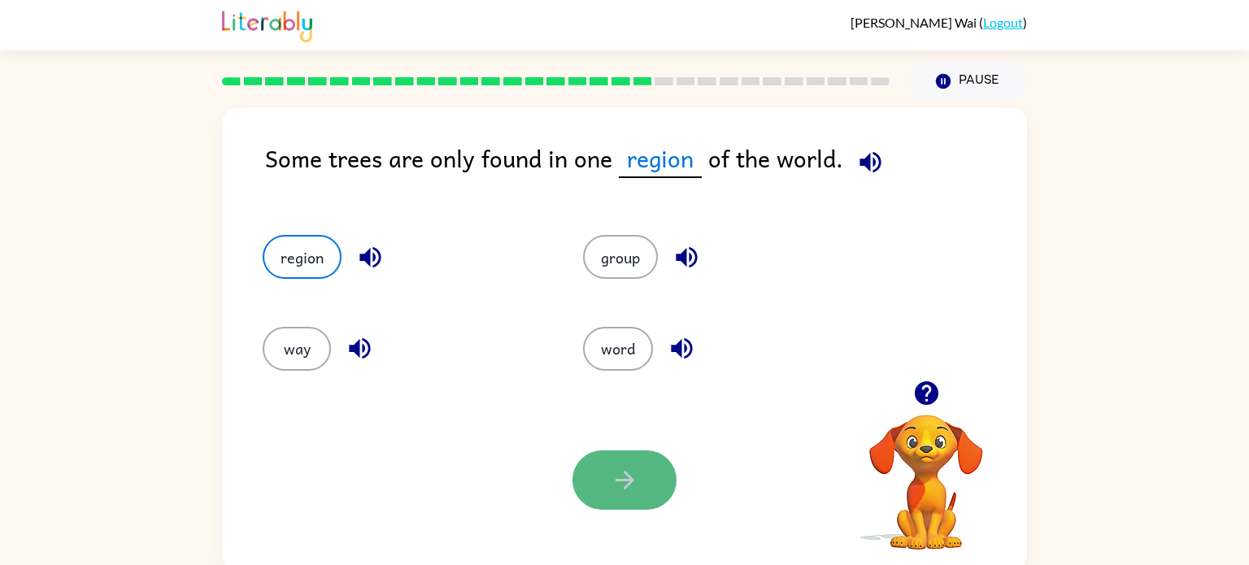
click at [625, 478] on icon "button" at bounding box center [625, 480] width 28 height 28
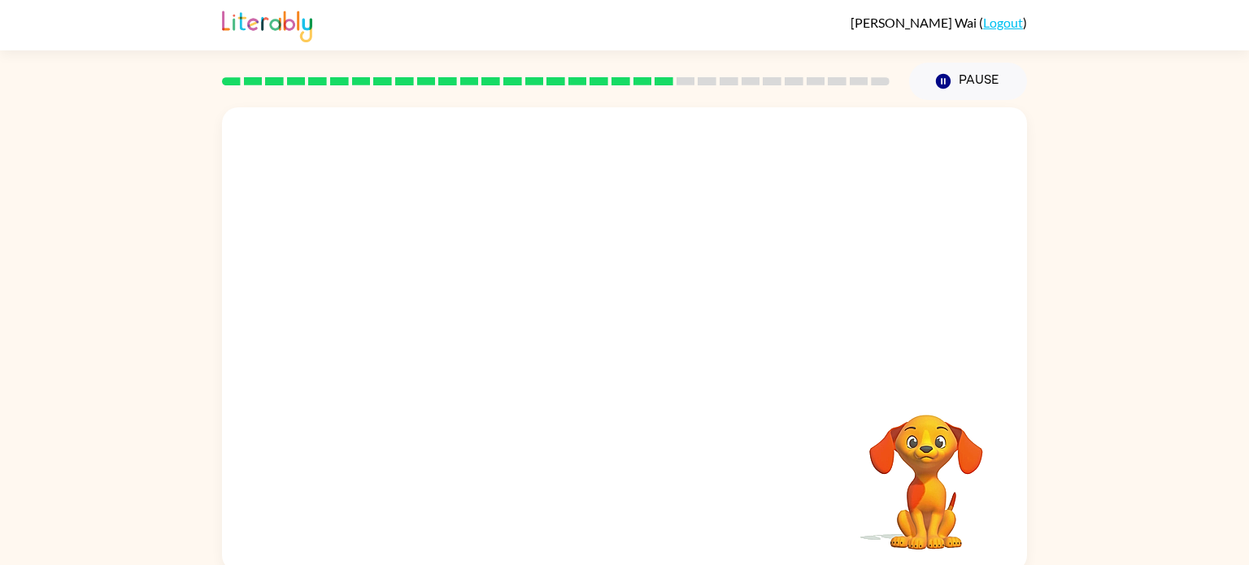
click at [468, 325] on video "Your browser must support playing .mp4 files to use Literably. Please try using…" at bounding box center [624, 243] width 805 height 273
click at [466, 320] on video "Your browser must support playing .mp4 files to use Literably. Please try using…" at bounding box center [624, 243] width 805 height 273
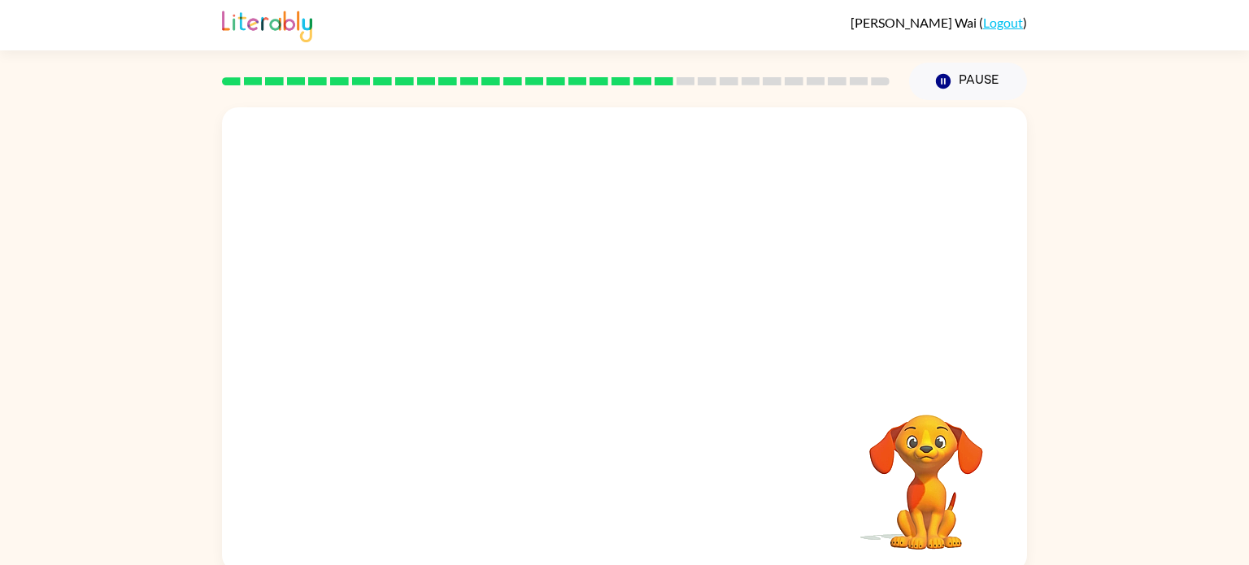
click at [466, 320] on video "Your browser must support playing .mp4 files to use Literably. Please try using…" at bounding box center [624, 243] width 805 height 273
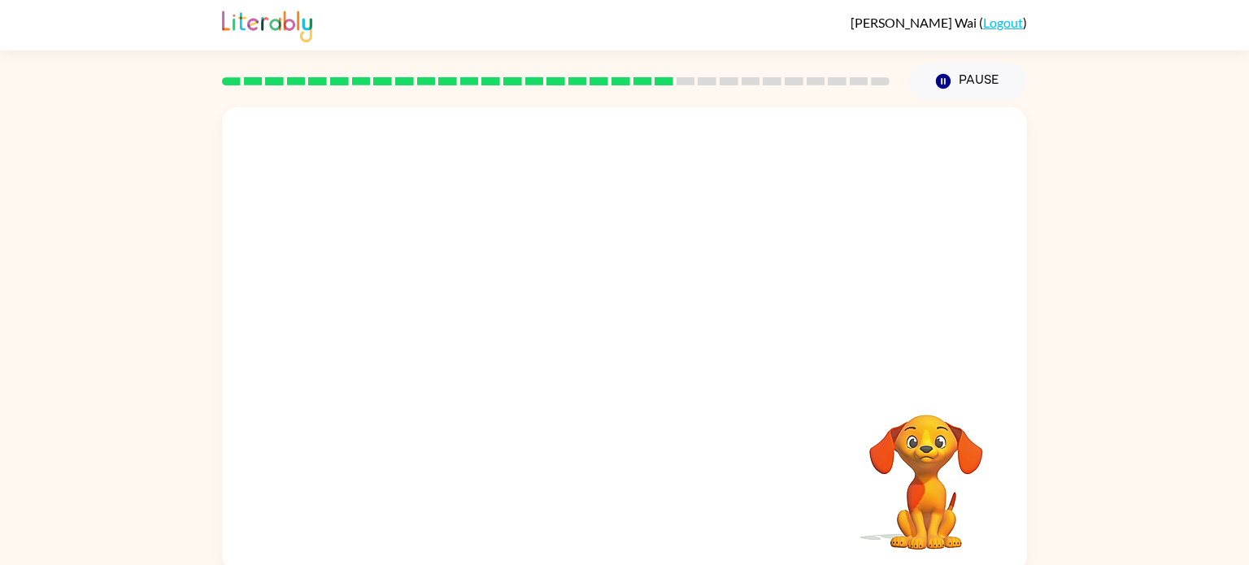
click at [466, 320] on video "Your browser must support playing .mp4 files to use Literably. Please try using…" at bounding box center [624, 243] width 805 height 273
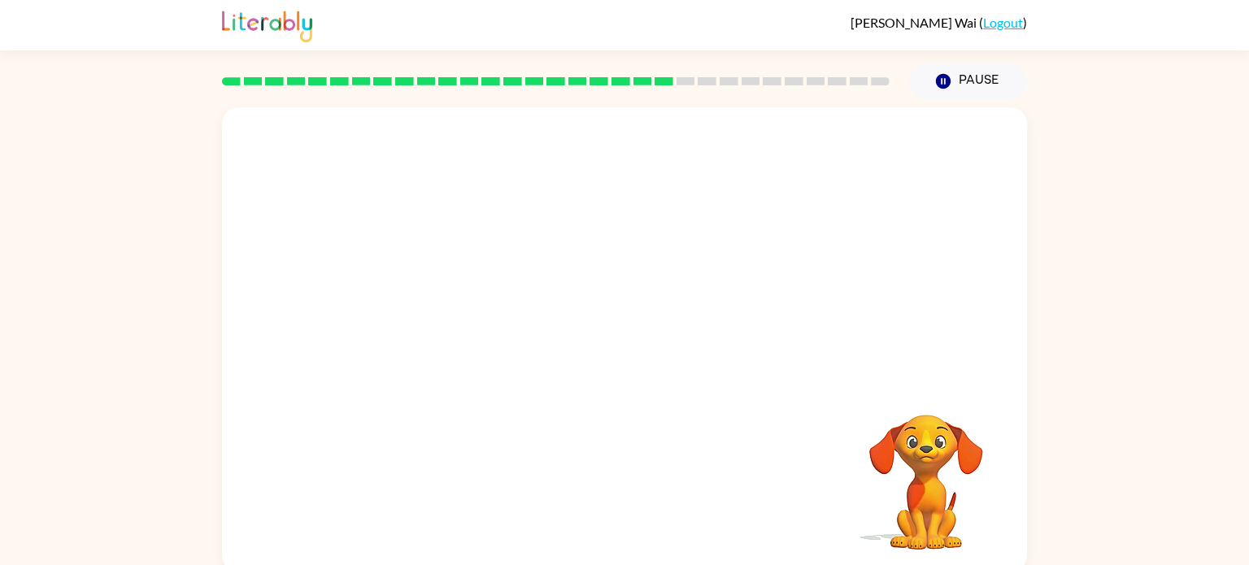
click at [466, 320] on video "Your browser must support playing .mp4 files to use Literably. Please try using…" at bounding box center [624, 243] width 805 height 273
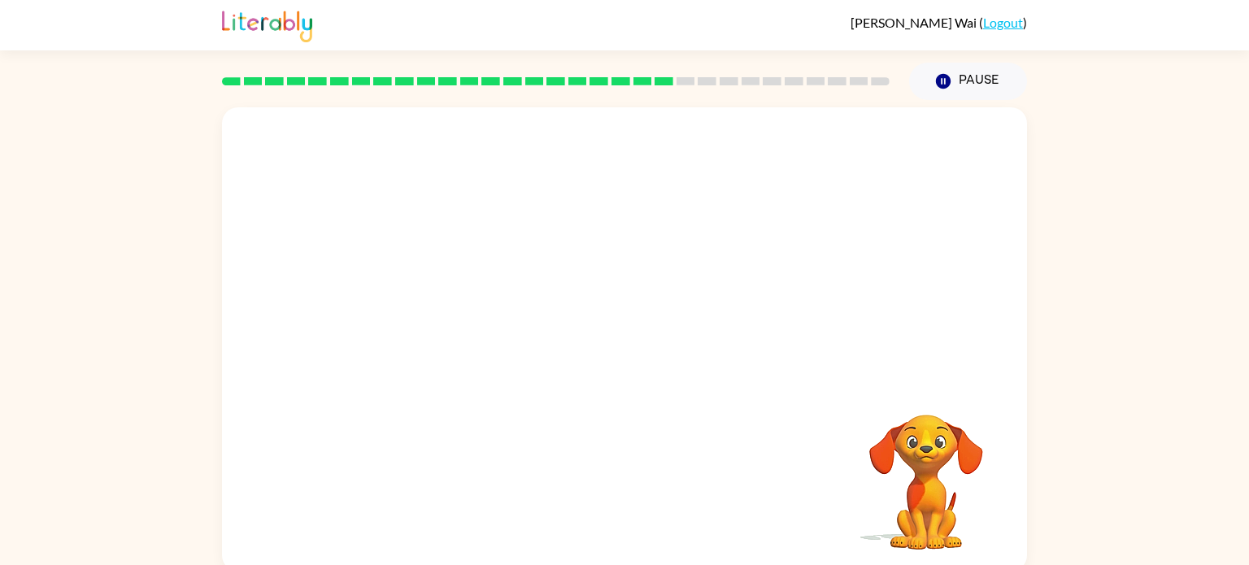
click at [466, 320] on video "Your browser must support playing .mp4 files to use Literably. Please try using…" at bounding box center [624, 243] width 805 height 273
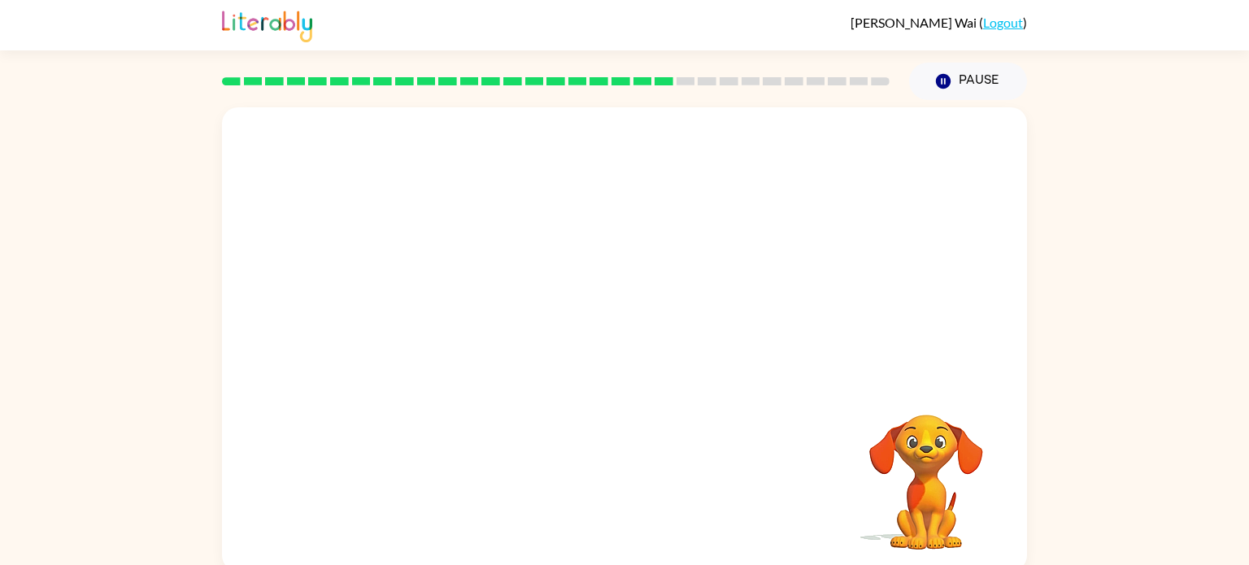
click at [466, 320] on video "Your browser must support playing .mp4 files to use Literably. Please try using…" at bounding box center [624, 243] width 805 height 273
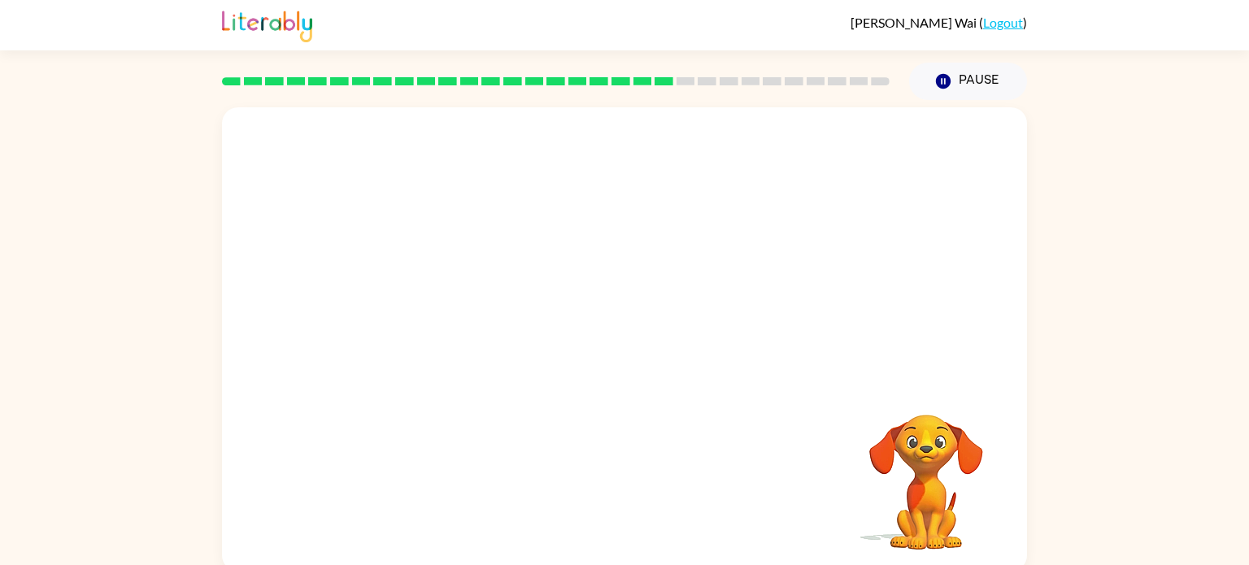
click at [466, 320] on video "Your browser must support playing .mp4 files to use Literably. Please try using…" at bounding box center [624, 243] width 805 height 273
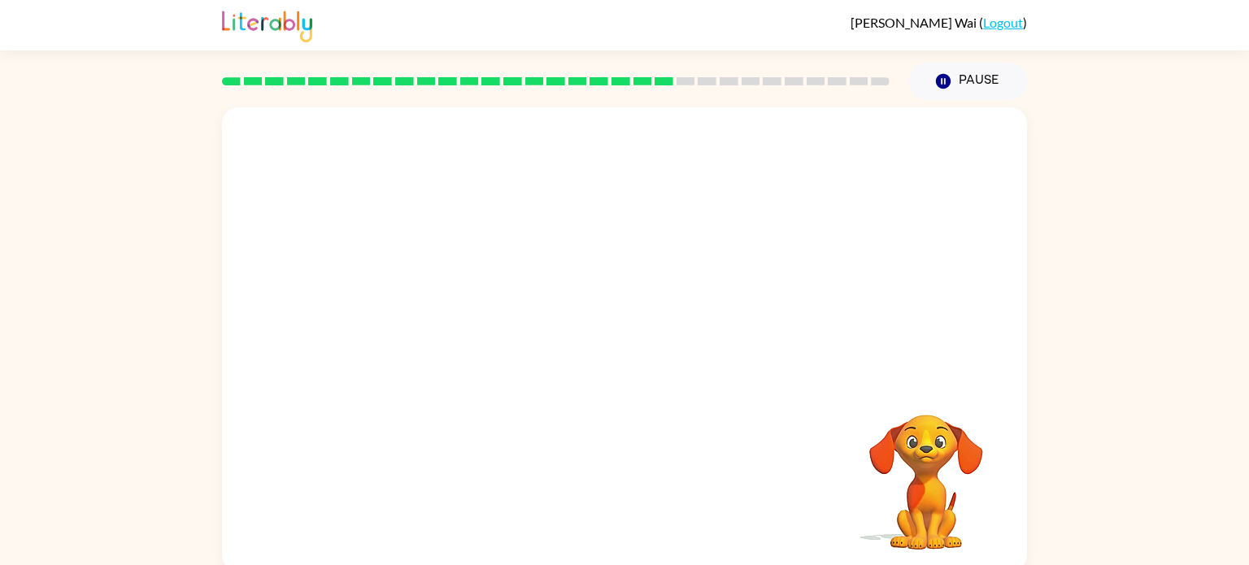
click at [466, 320] on video "Your browser must support playing .mp4 files to use Literably. Please try using…" at bounding box center [624, 243] width 805 height 273
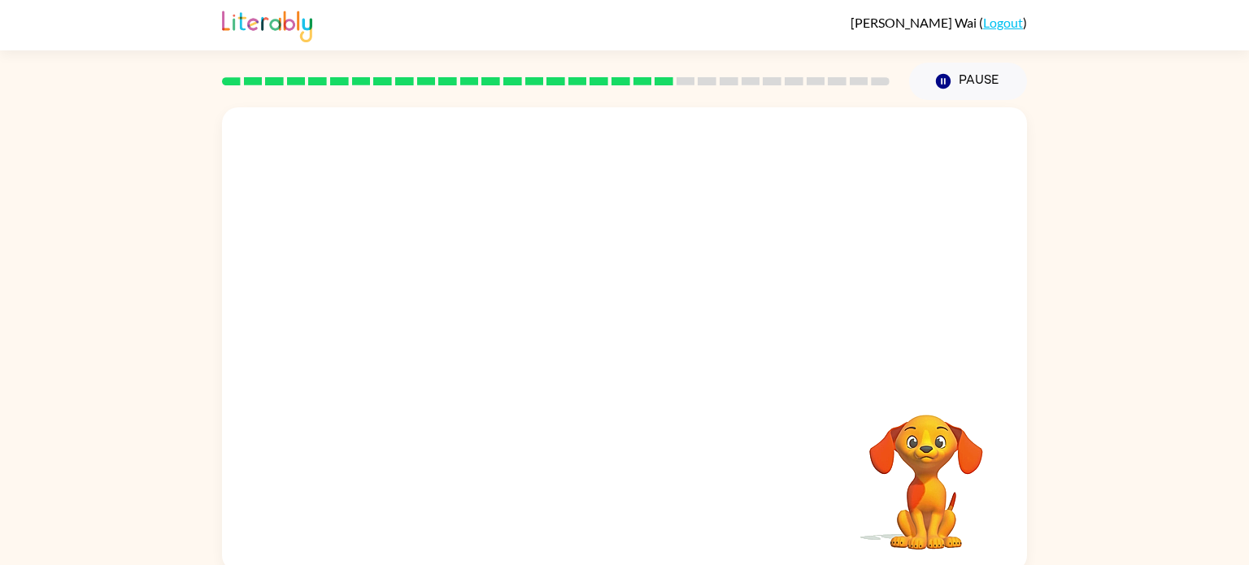
click at [466, 320] on video "Your browser must support playing .mp4 files to use Literably. Please try using…" at bounding box center [624, 243] width 805 height 273
click at [468, 318] on video "Your browser must support playing .mp4 files to use Literably. Please try using…" at bounding box center [624, 243] width 805 height 273
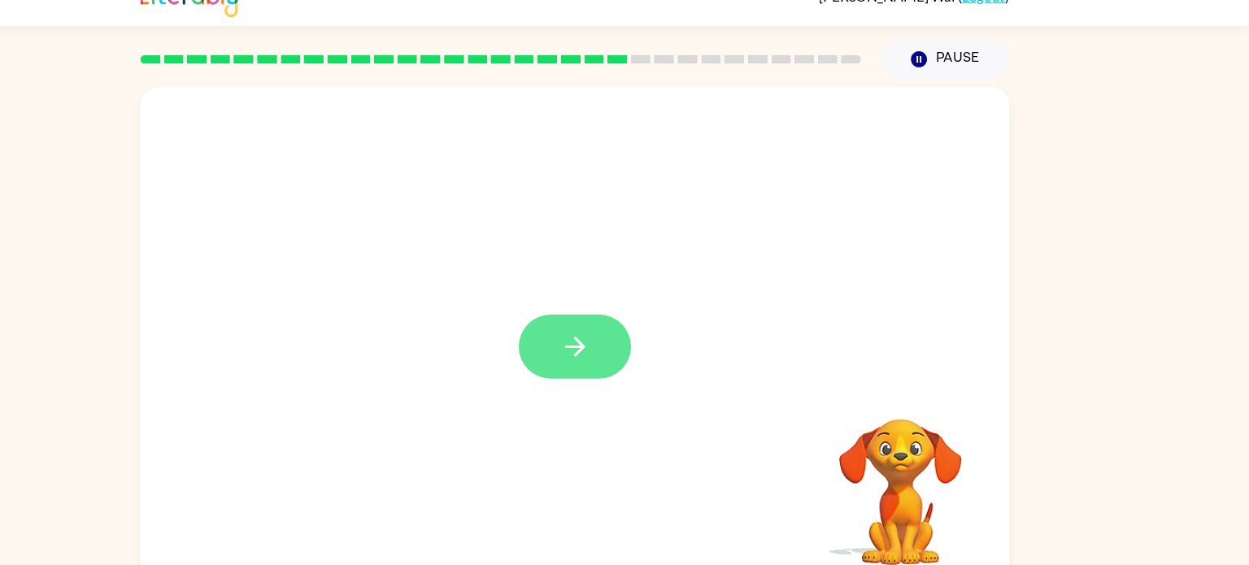
click at [598, 346] on button "button" at bounding box center [625, 347] width 104 height 59
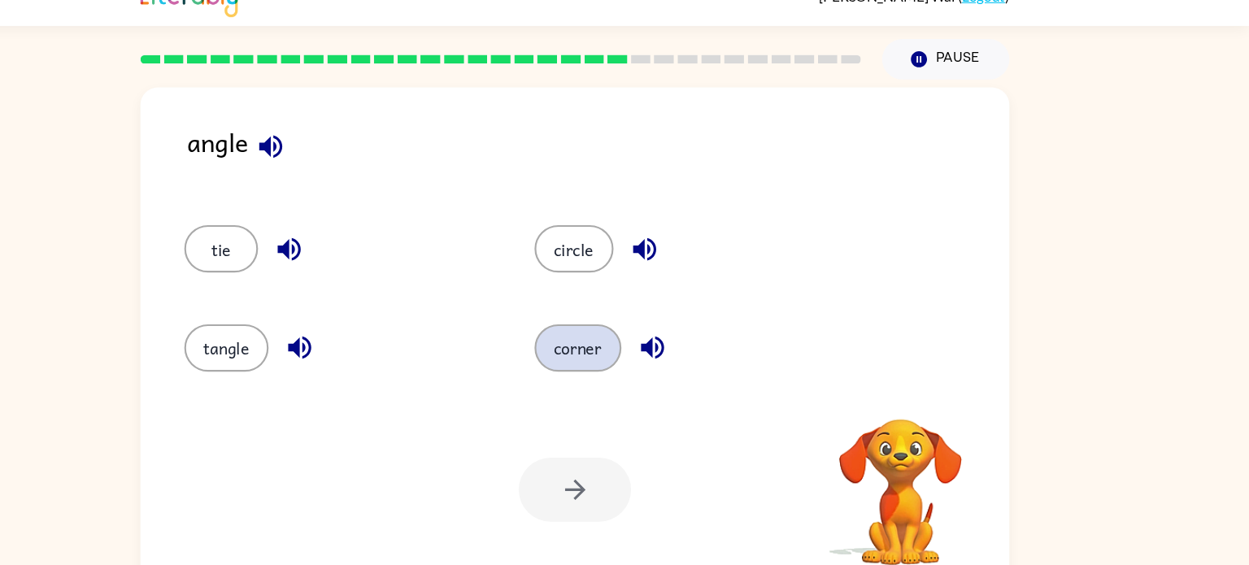
click at [620, 341] on button "corner" at bounding box center [627, 349] width 81 height 44
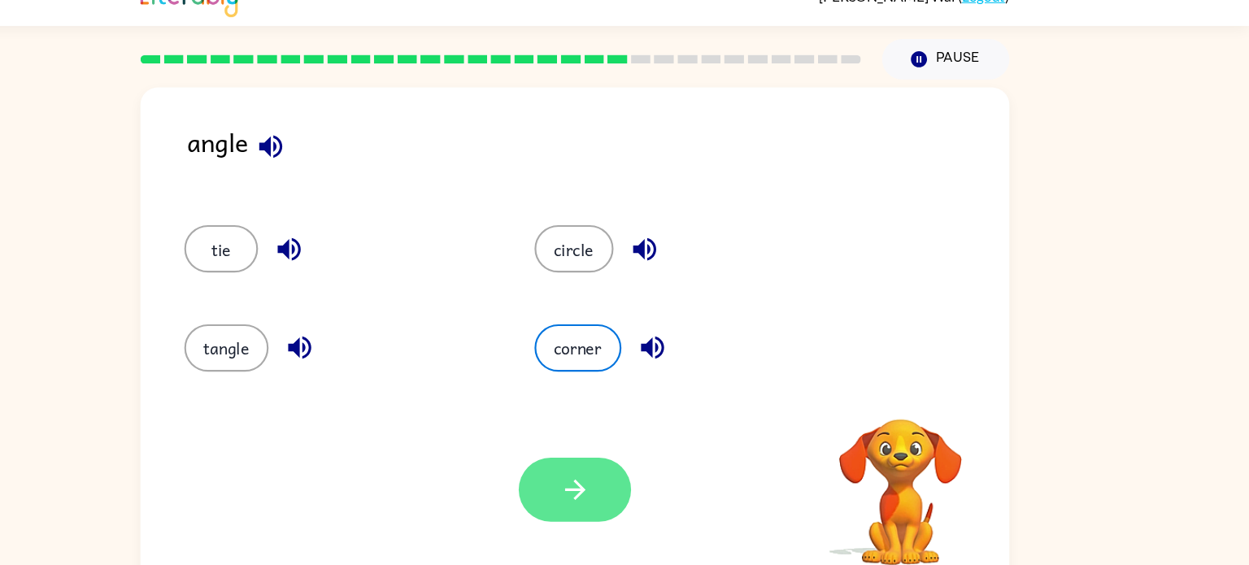
click at [638, 464] on button "button" at bounding box center [625, 480] width 104 height 59
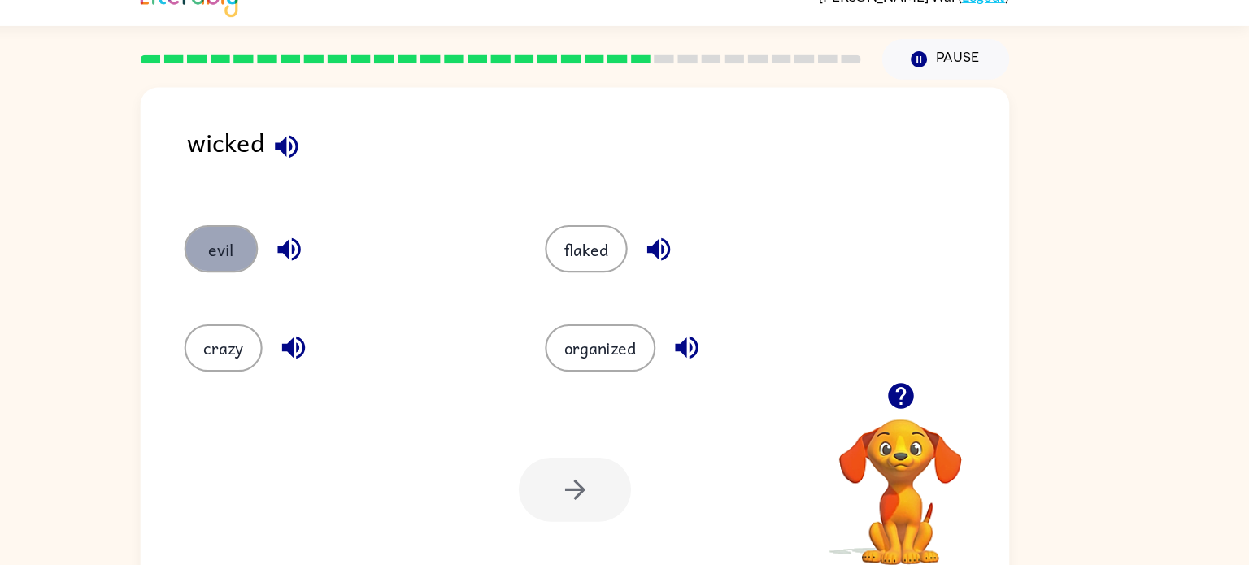
click at [278, 248] on button "evil" at bounding box center [297, 257] width 68 height 44
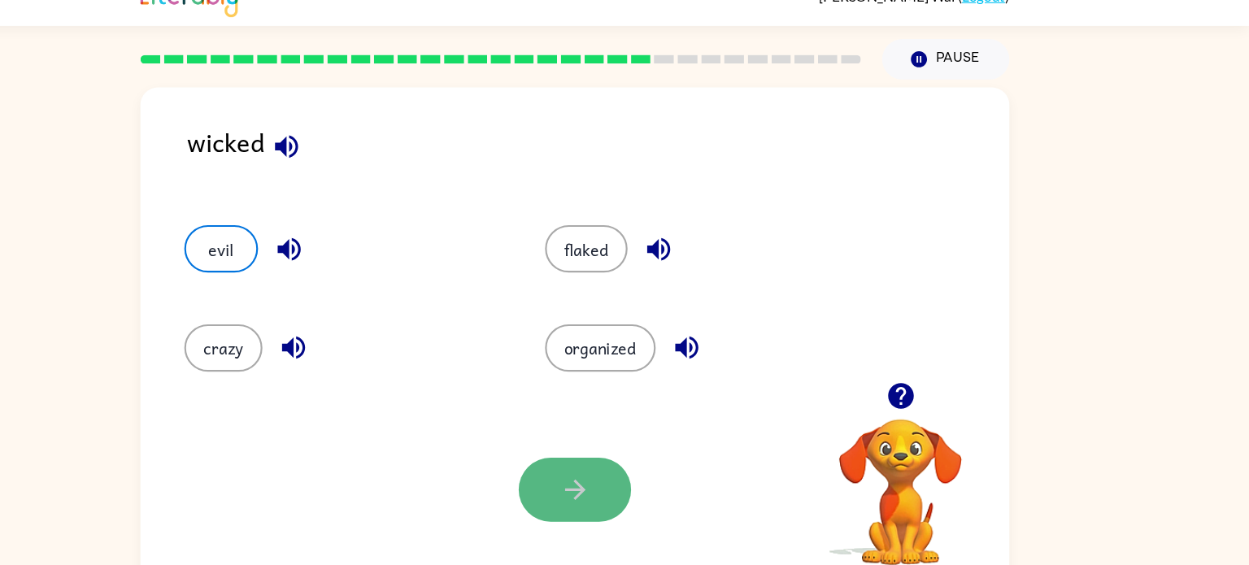
click at [634, 464] on button "button" at bounding box center [625, 480] width 104 height 59
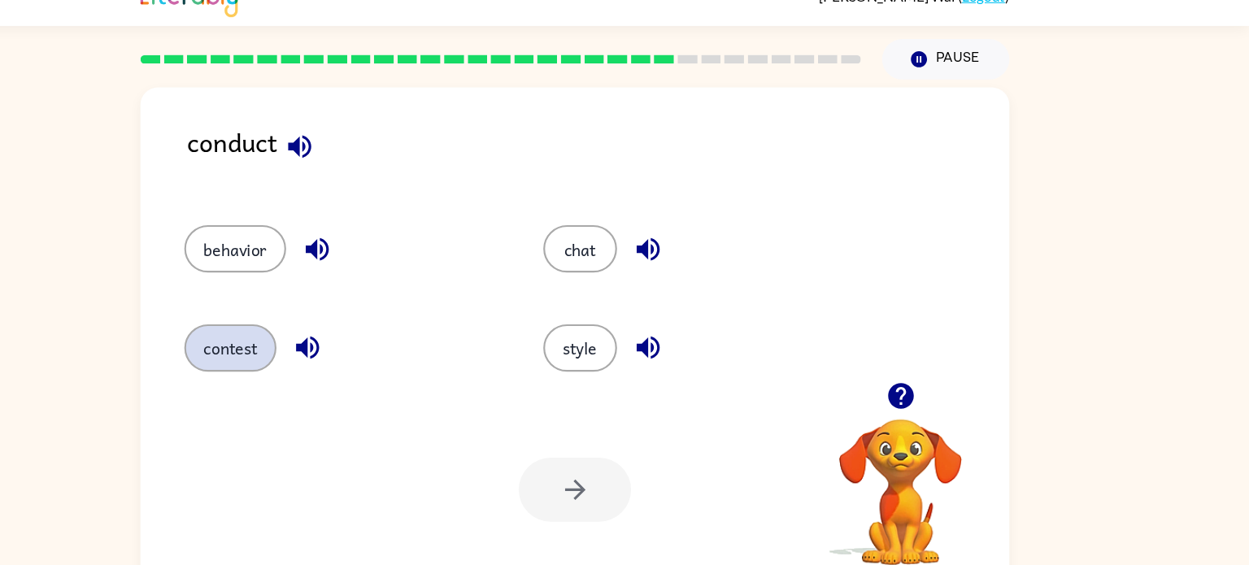
click at [315, 347] on button "contest" at bounding box center [305, 349] width 85 height 44
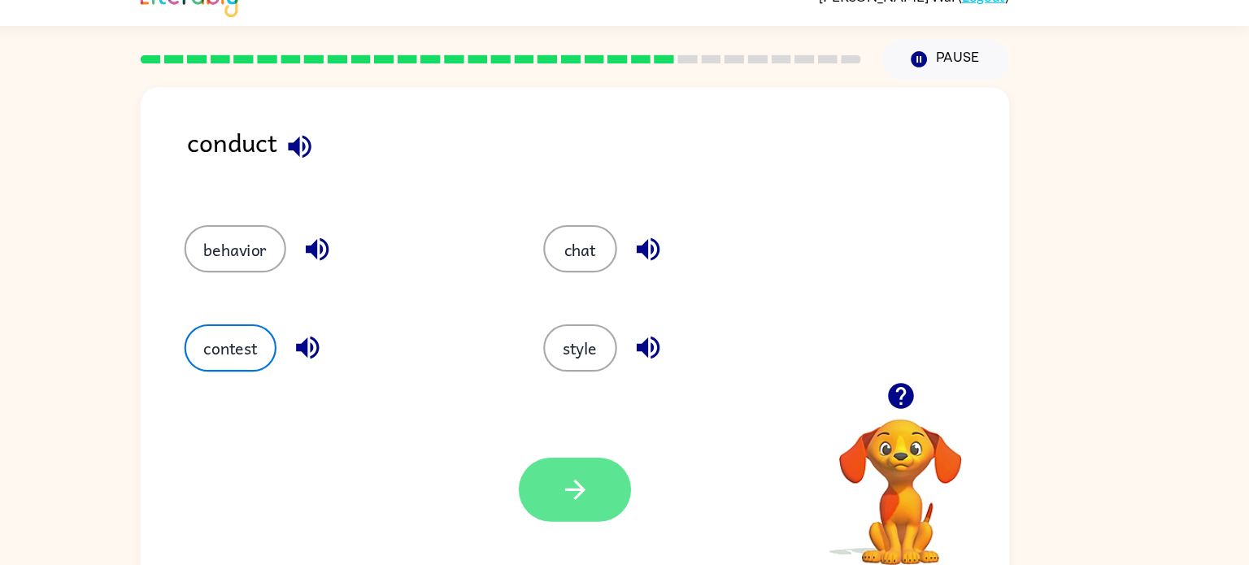
click at [593, 473] on button "button" at bounding box center [625, 480] width 104 height 59
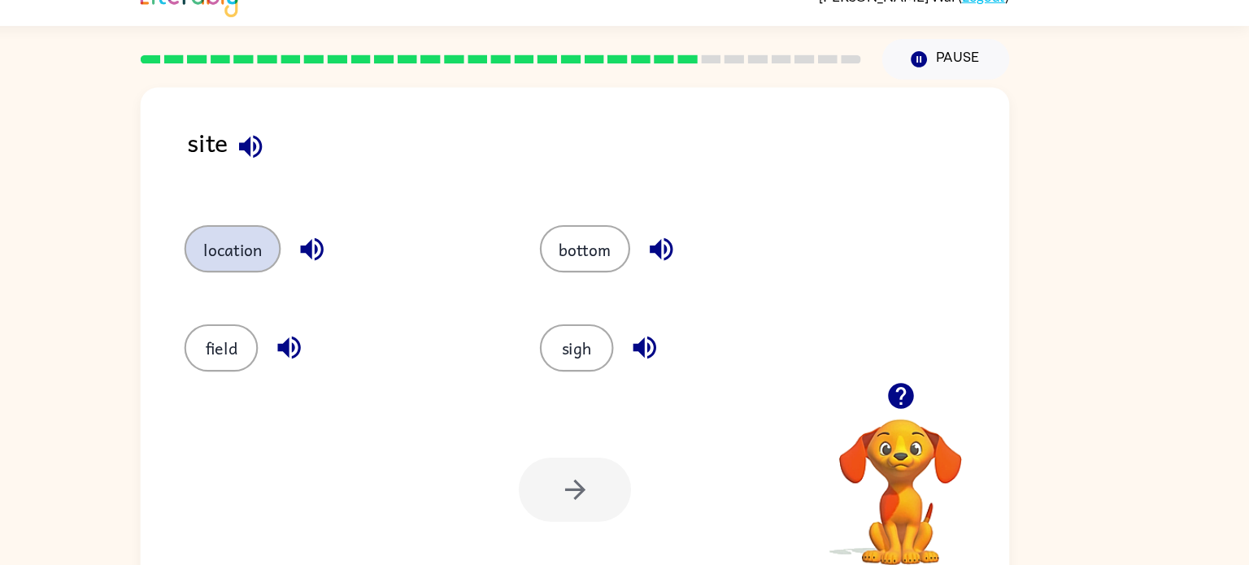
click at [272, 247] on button "location" at bounding box center [307, 257] width 89 height 44
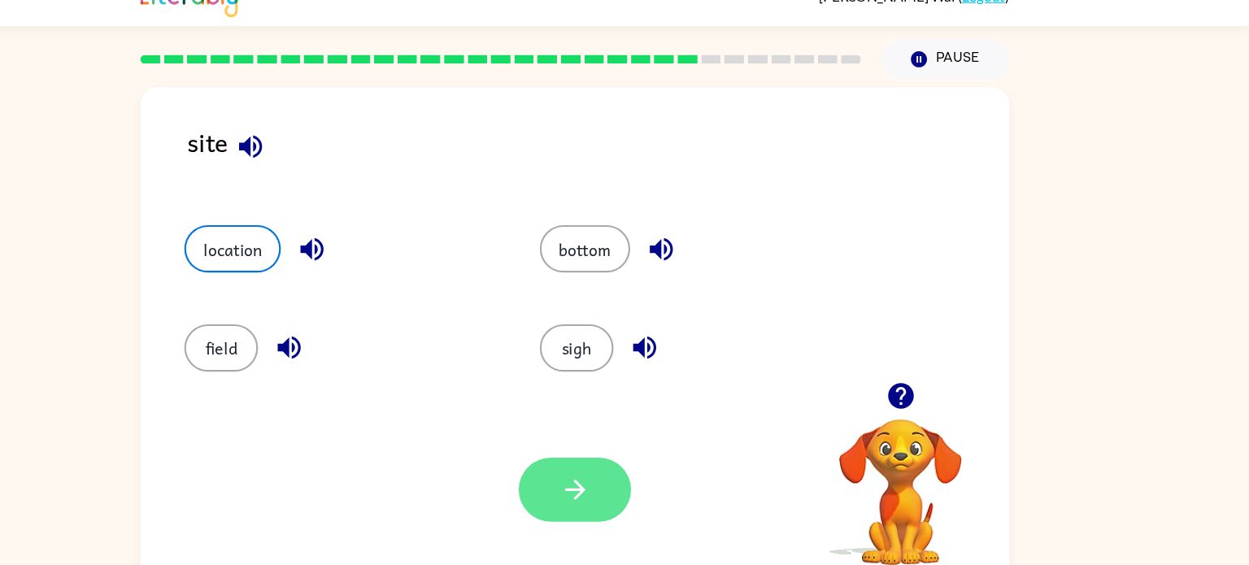
click at [588, 477] on button "button" at bounding box center [625, 480] width 104 height 59
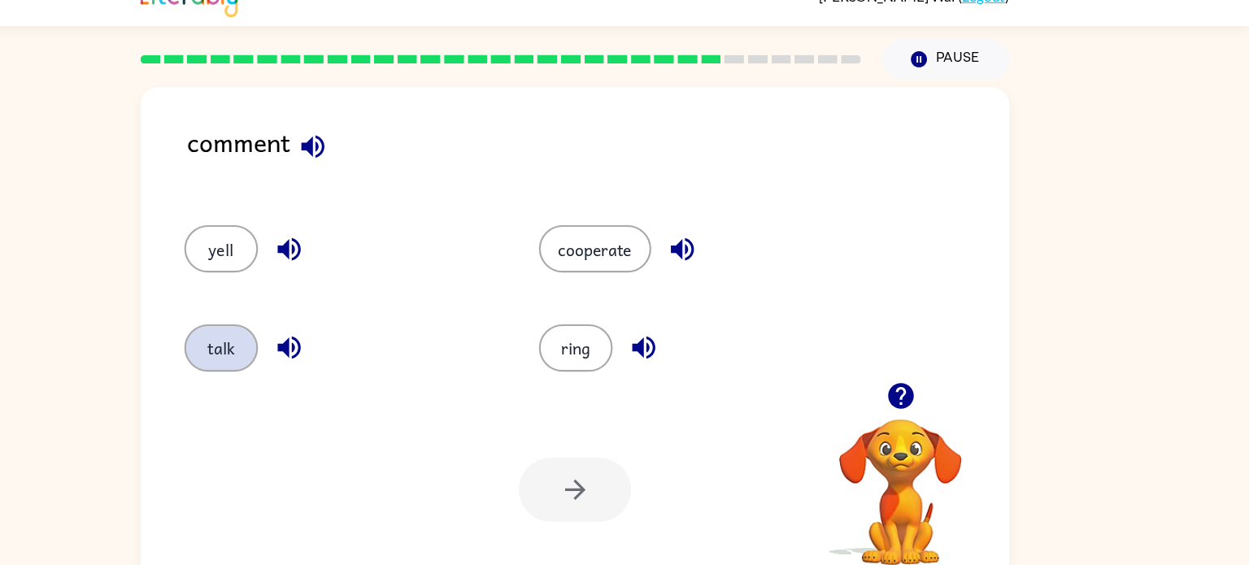
click at [328, 351] on button "talk" at bounding box center [297, 349] width 68 height 44
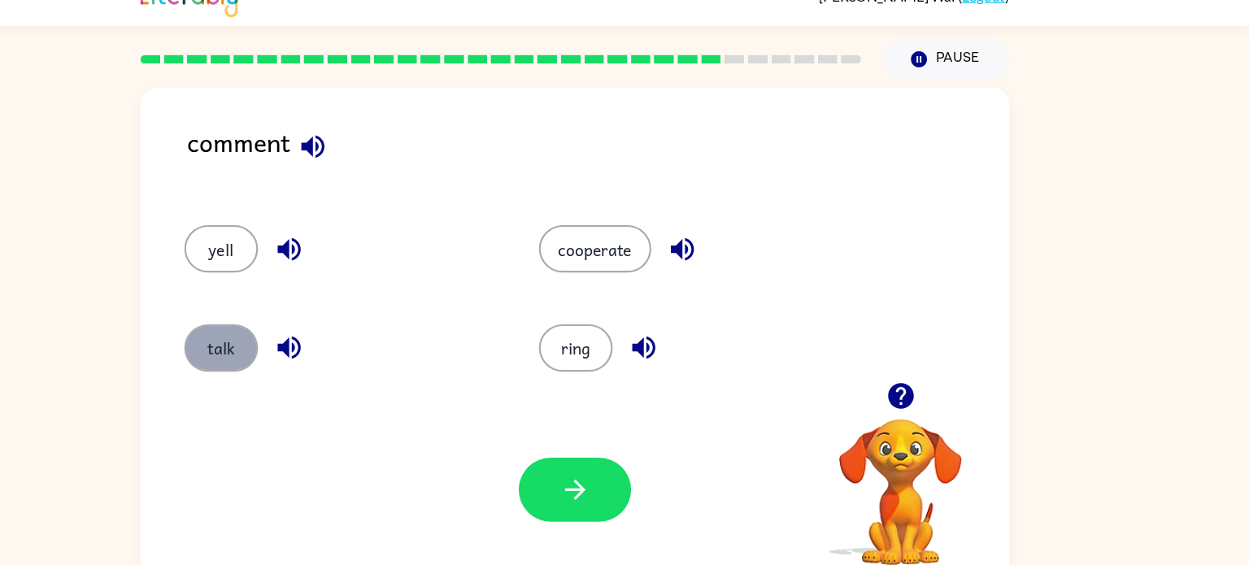
click at [324, 349] on button "talk" at bounding box center [297, 349] width 68 height 44
click at [316, 341] on button "talk" at bounding box center [297, 349] width 68 height 44
click at [285, 340] on button "talk" at bounding box center [297, 349] width 68 height 44
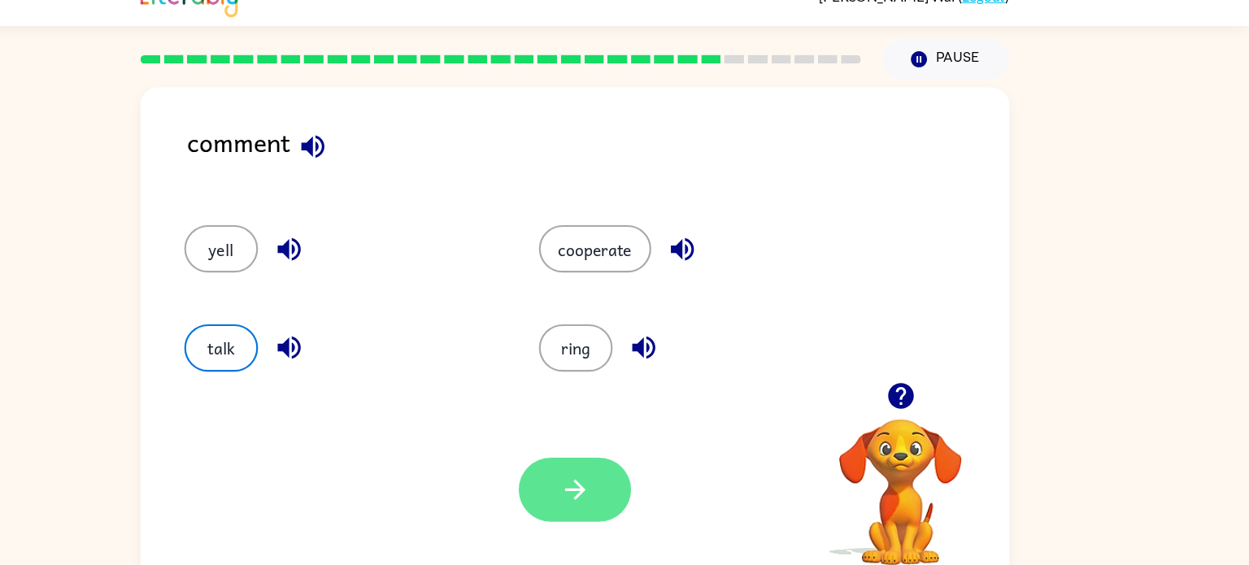
click at [595, 473] on button "button" at bounding box center [625, 480] width 104 height 59
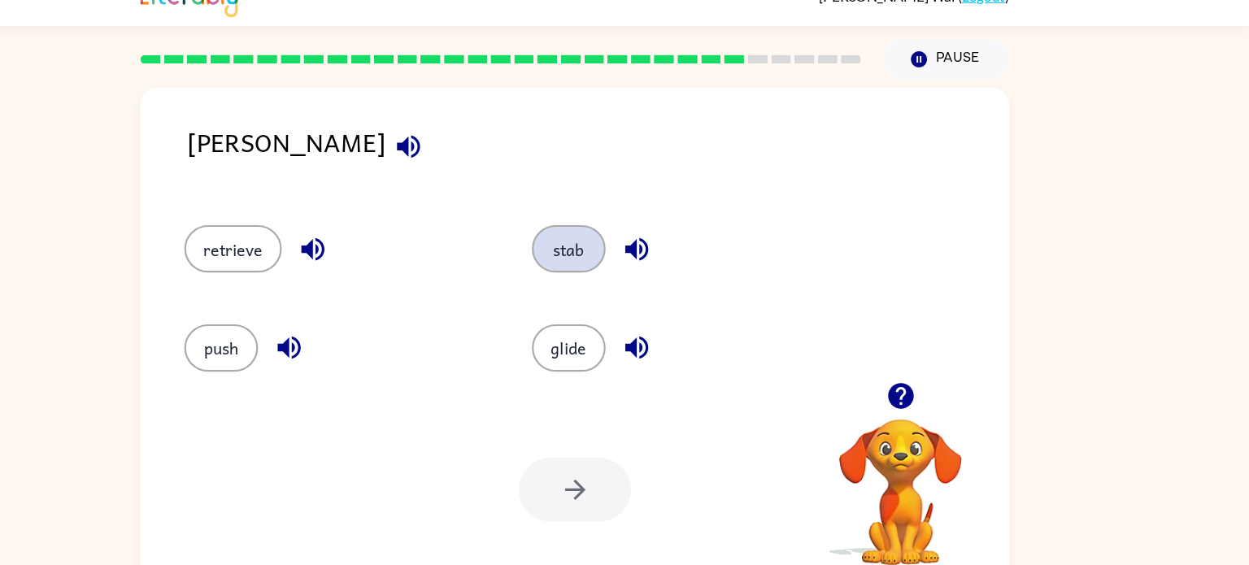
click at [611, 257] on button "stab" at bounding box center [619, 257] width 68 height 44
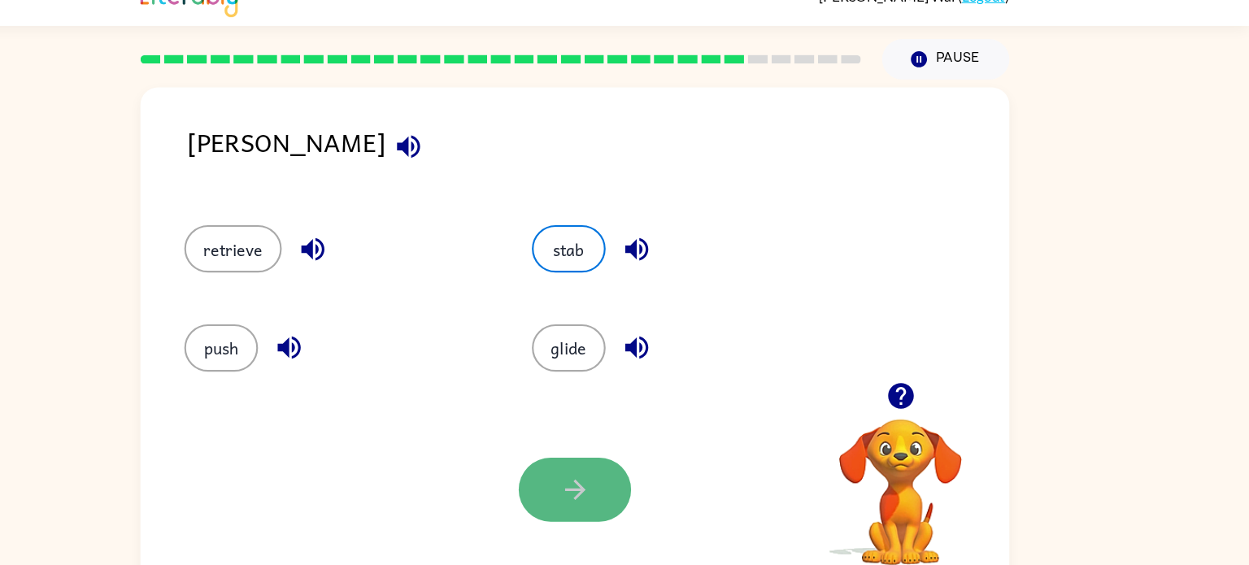
click at [638, 461] on button "button" at bounding box center [625, 480] width 104 height 59
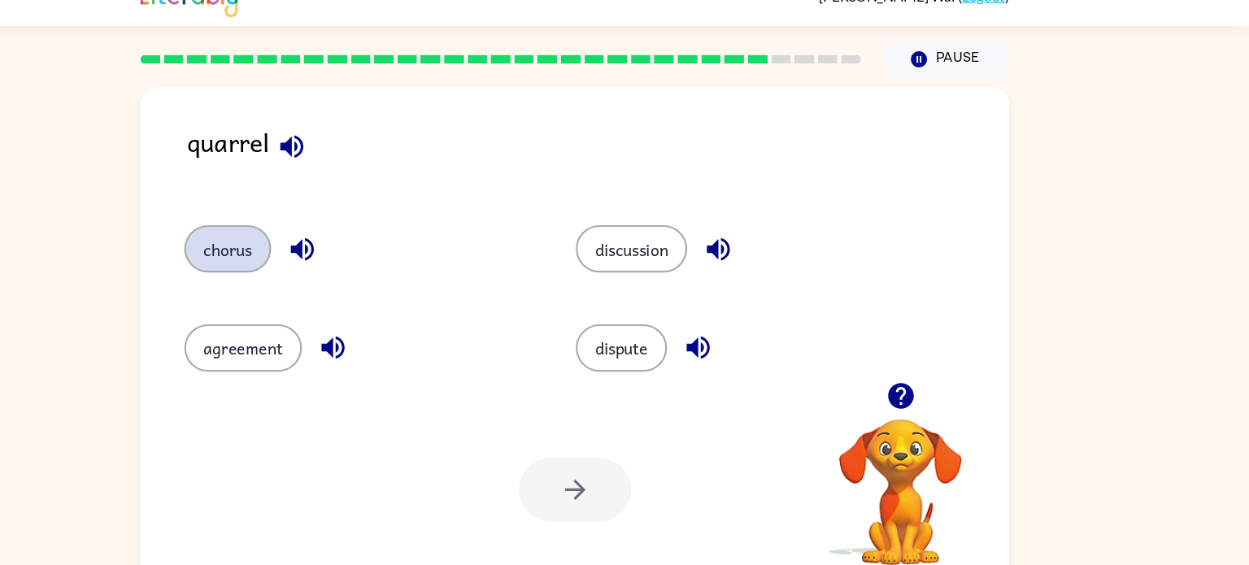
click at [323, 264] on button "chorus" at bounding box center [303, 257] width 81 height 44
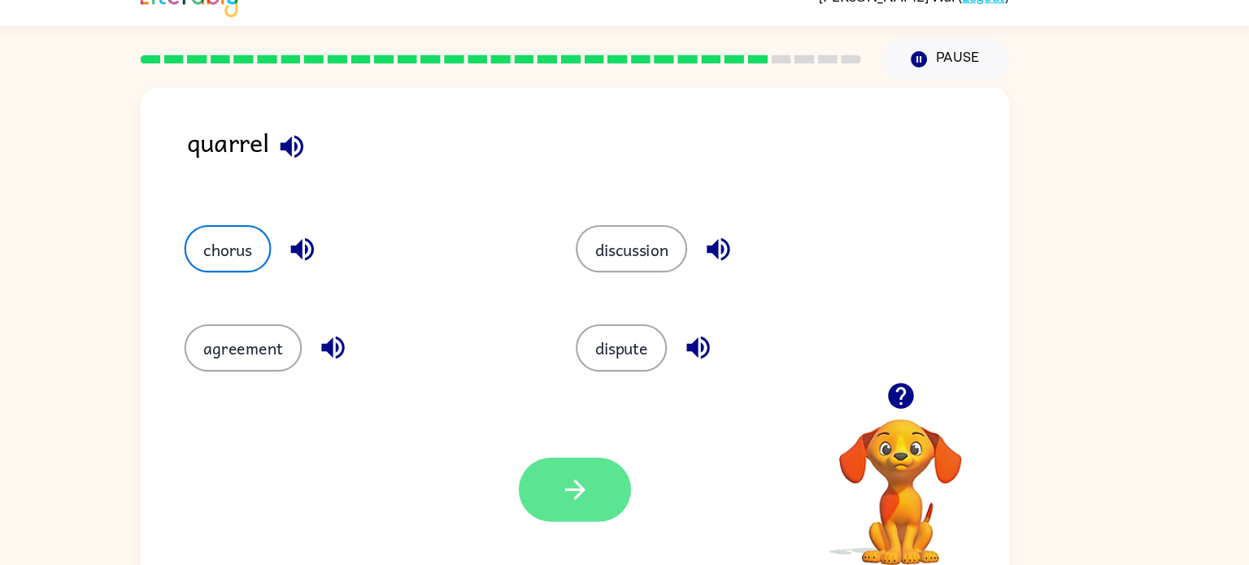
click at [617, 451] on button "button" at bounding box center [625, 480] width 104 height 59
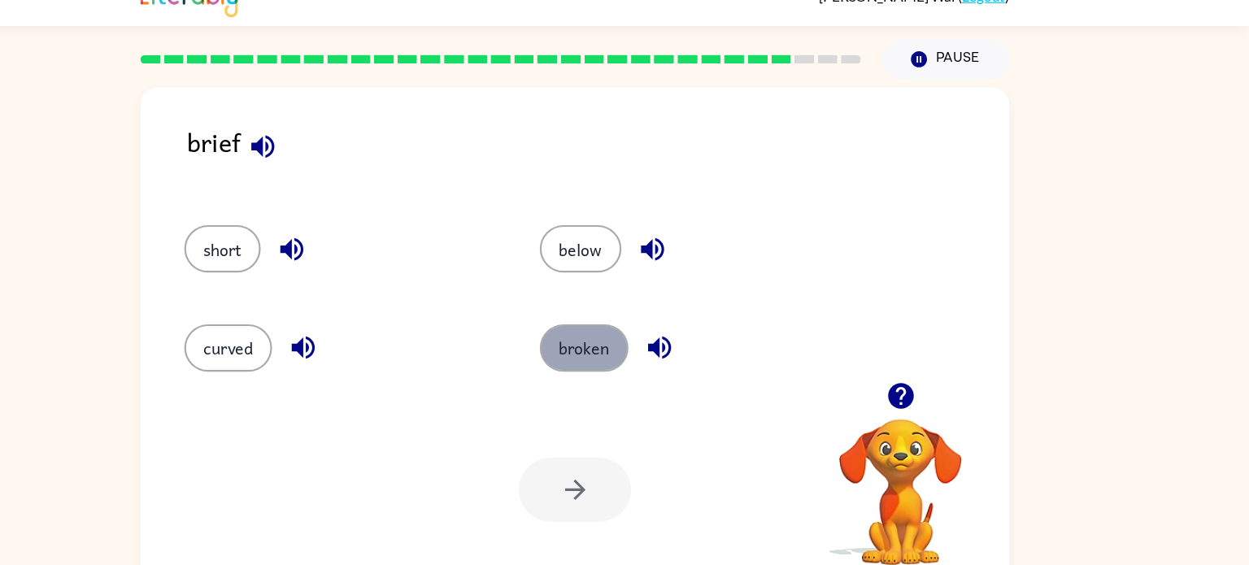
click at [651, 351] on button "broken" at bounding box center [633, 349] width 82 height 44
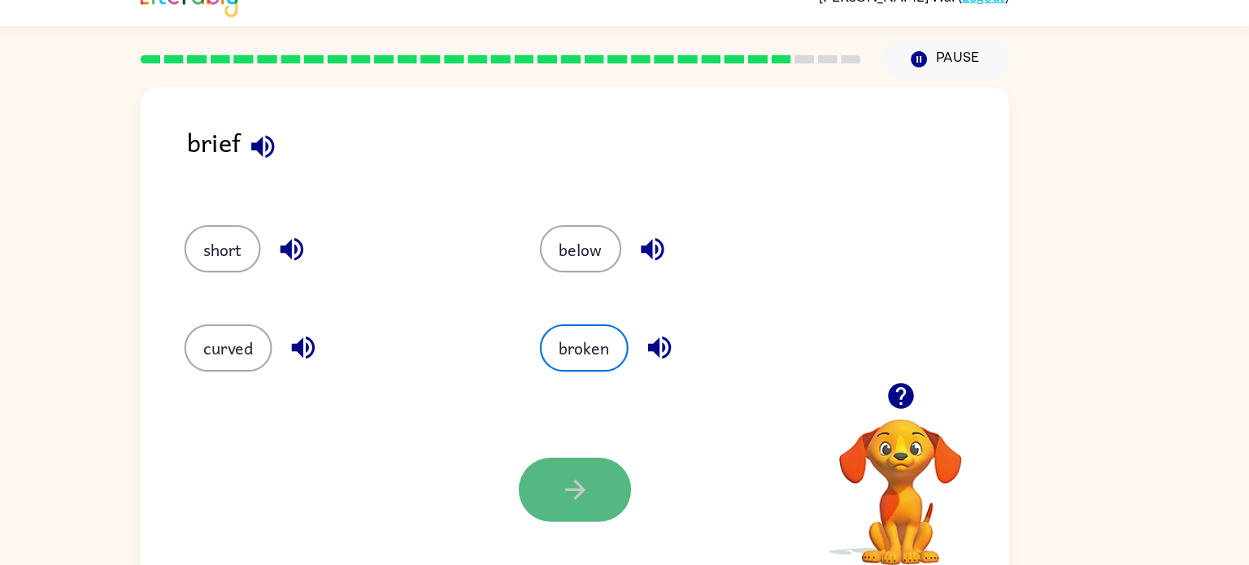
click at [630, 452] on button "button" at bounding box center [625, 480] width 104 height 59
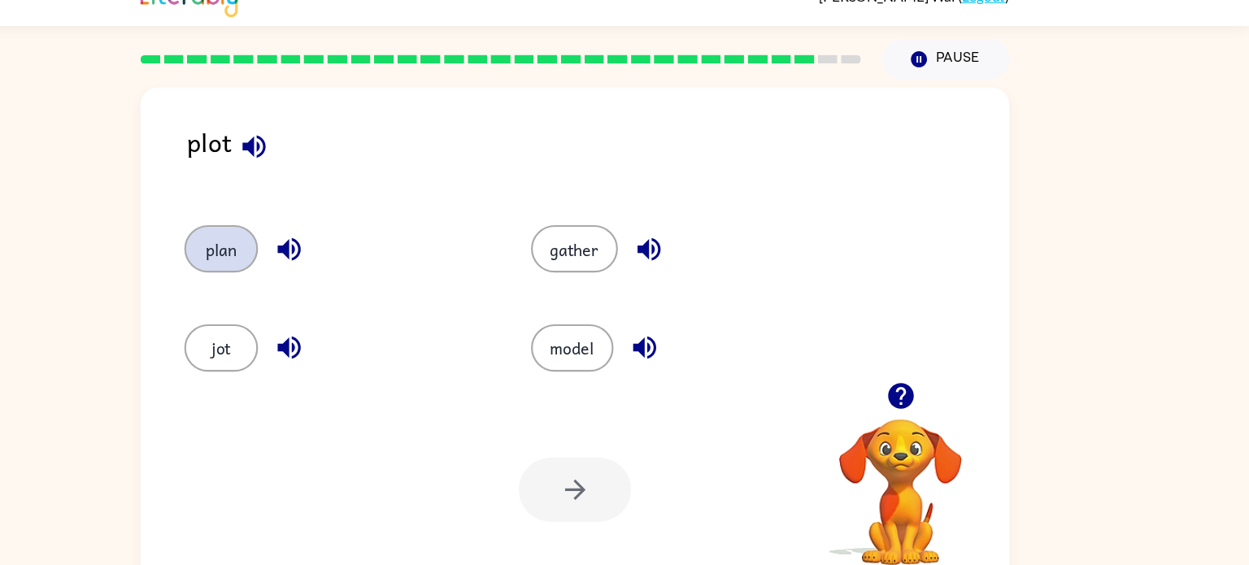
click at [301, 257] on button "plan" at bounding box center [297, 257] width 68 height 44
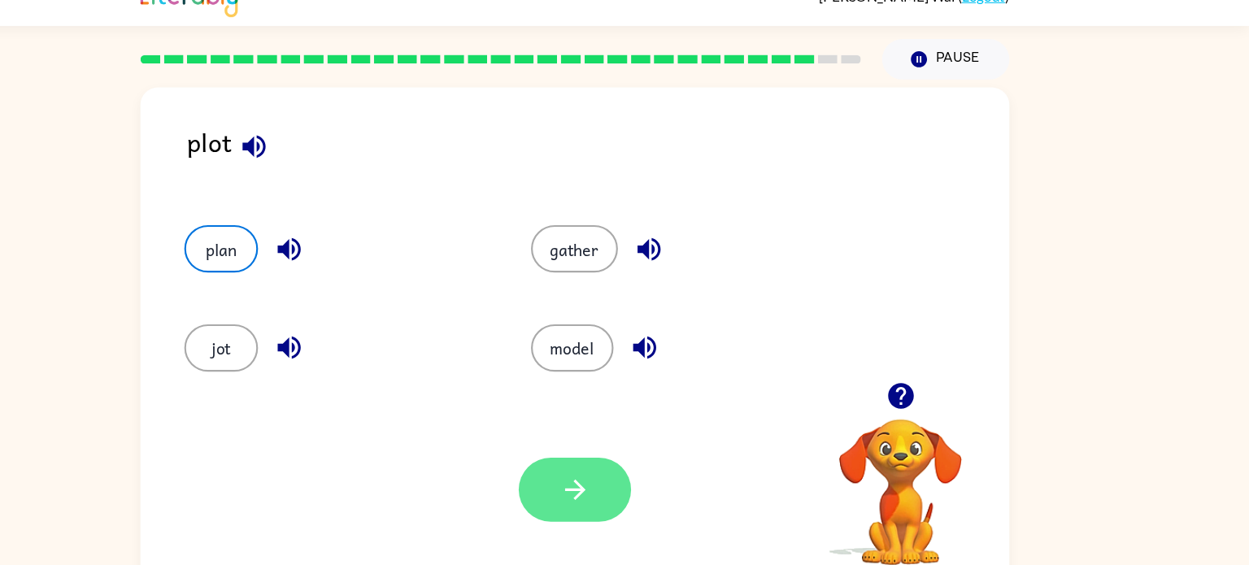
click at [624, 471] on icon "button" at bounding box center [625, 480] width 28 height 28
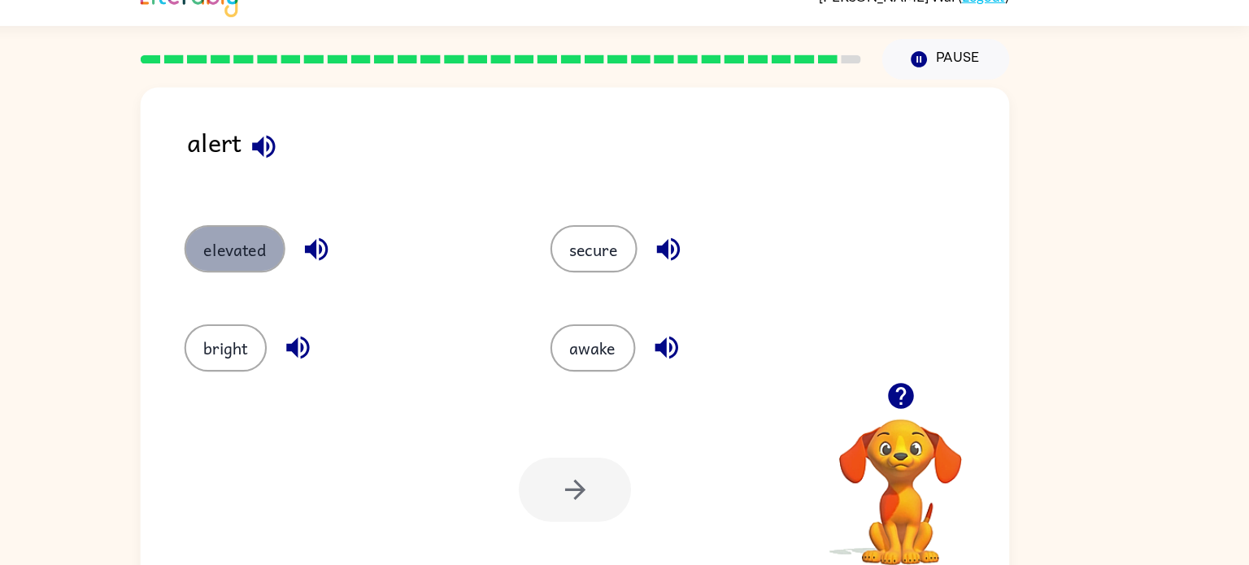
click at [328, 244] on button "elevated" at bounding box center [310, 257] width 94 height 44
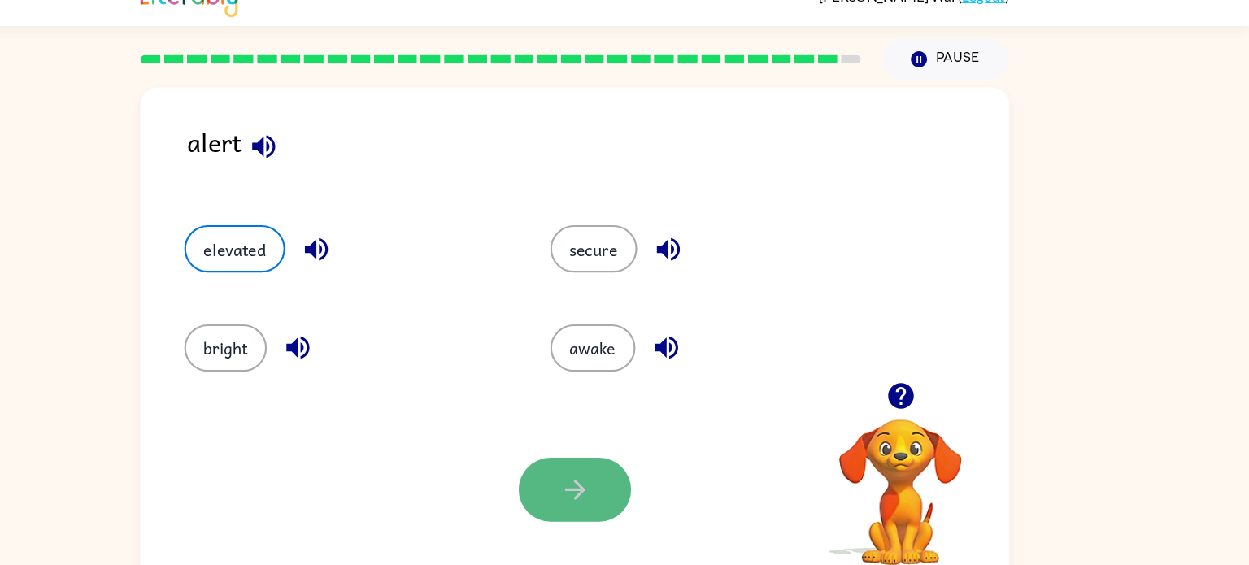
click at [628, 478] on icon "button" at bounding box center [624, 480] width 19 height 19
